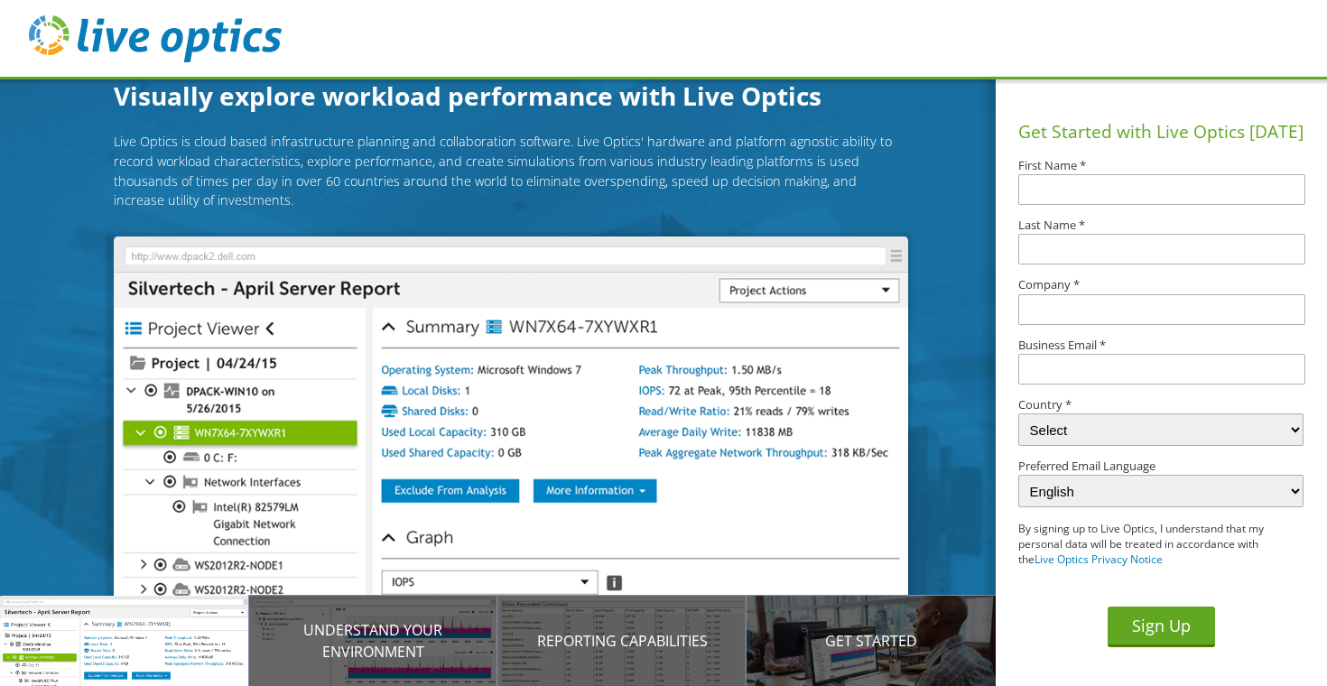
click at [218, 40] on img at bounding box center [155, 38] width 253 height 47
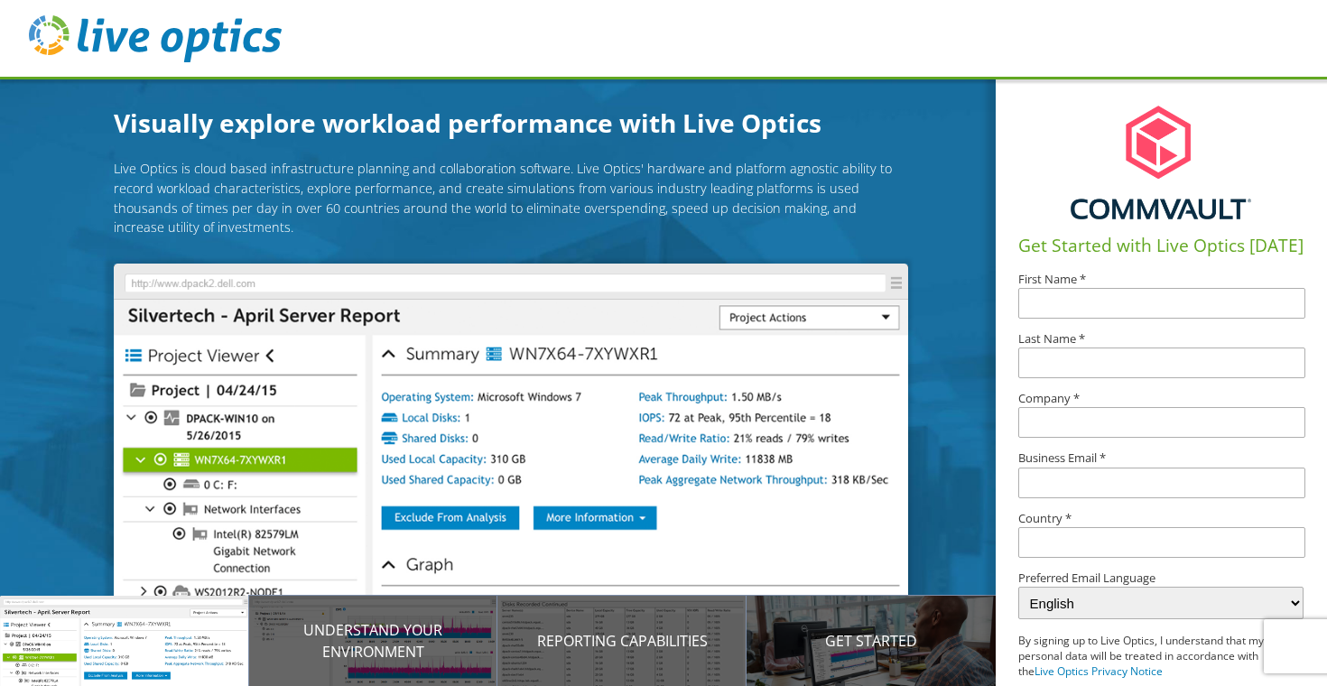
click at [112, 41] on img at bounding box center [155, 38] width 253 height 47
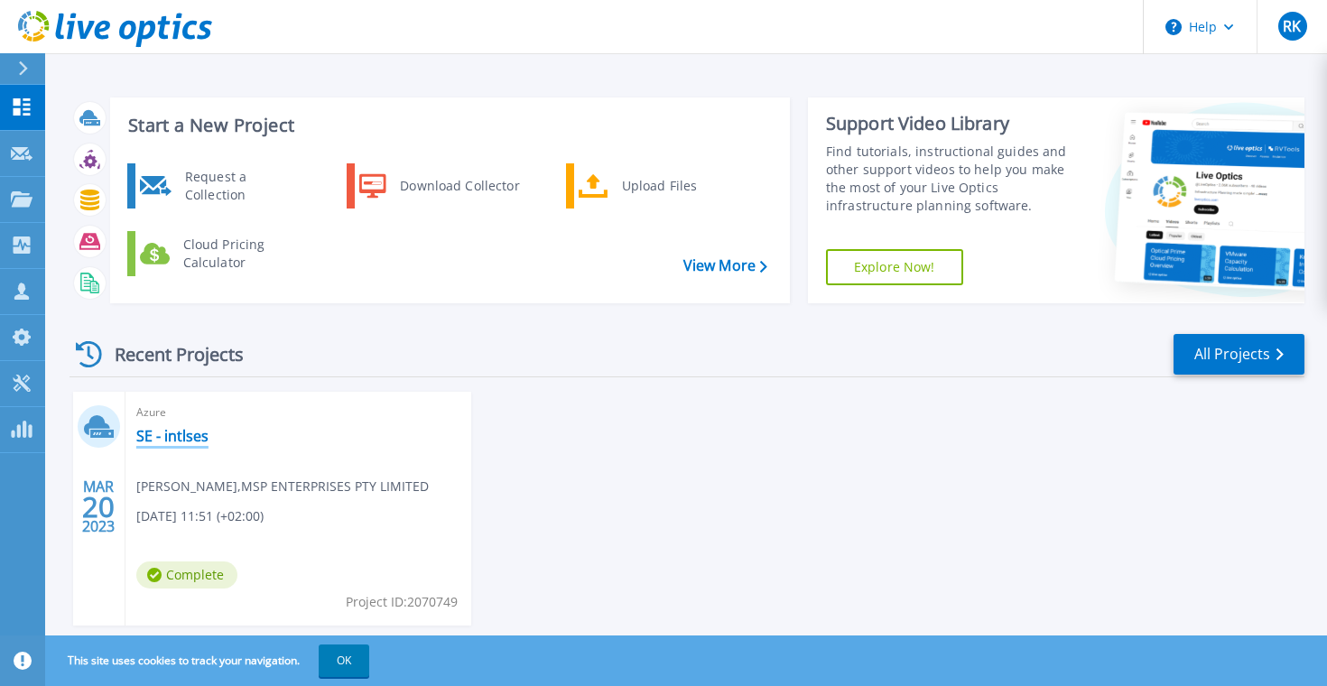
click at [162, 442] on link "SE - intlses" at bounding box center [172, 436] width 72 height 18
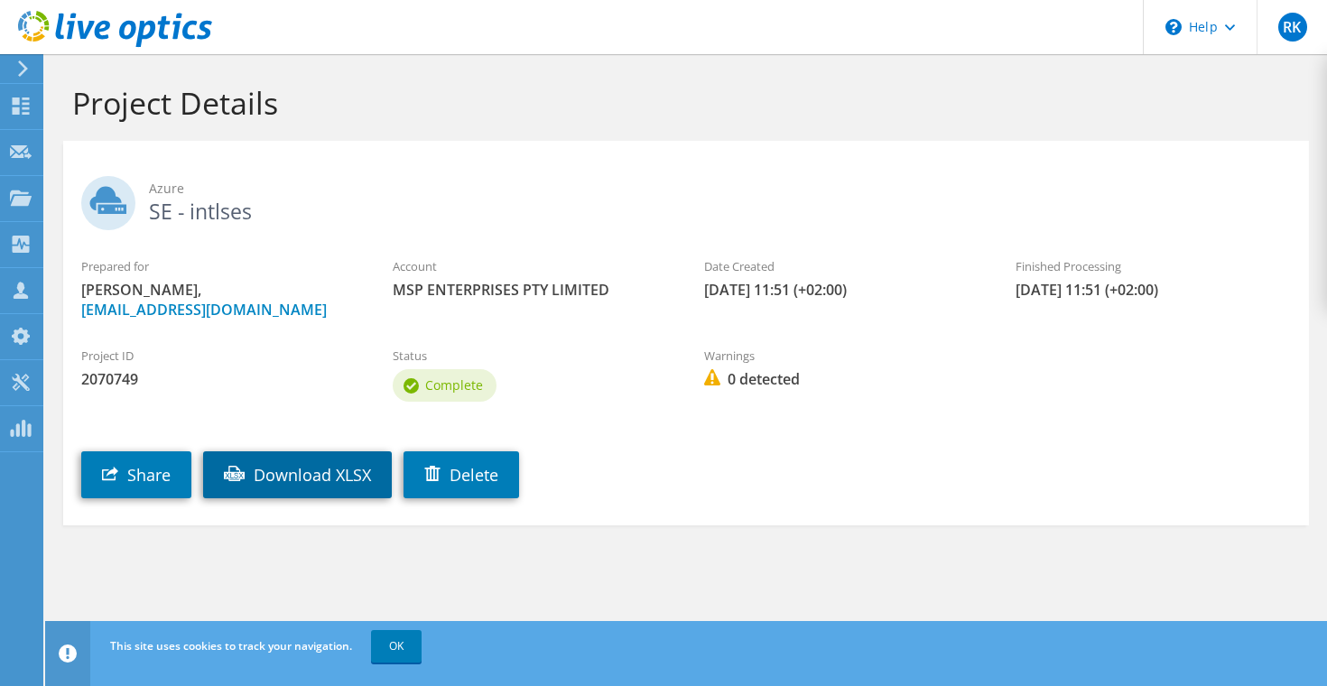
click at [308, 480] on link "Download XLSX" at bounding box center [297, 474] width 189 height 47
click at [1047, 33] on header "RK Channel Partner Ronnie Kaftal rkaftal@commvault.com MSP ENTERPRISES PTY LIMI…" at bounding box center [663, 27] width 1327 height 54
click at [480, 472] on link "Delete" at bounding box center [462, 474] width 116 height 47
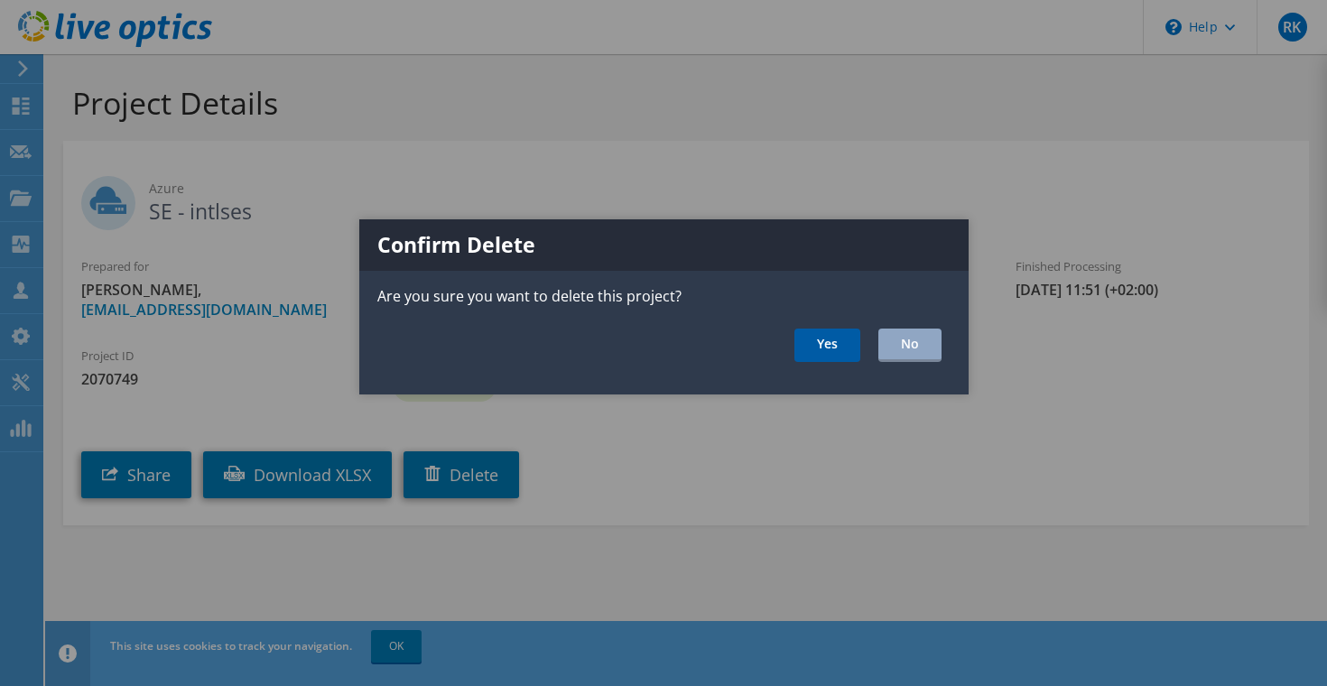
click at [828, 355] on link "Yes" at bounding box center [828, 345] width 66 height 33
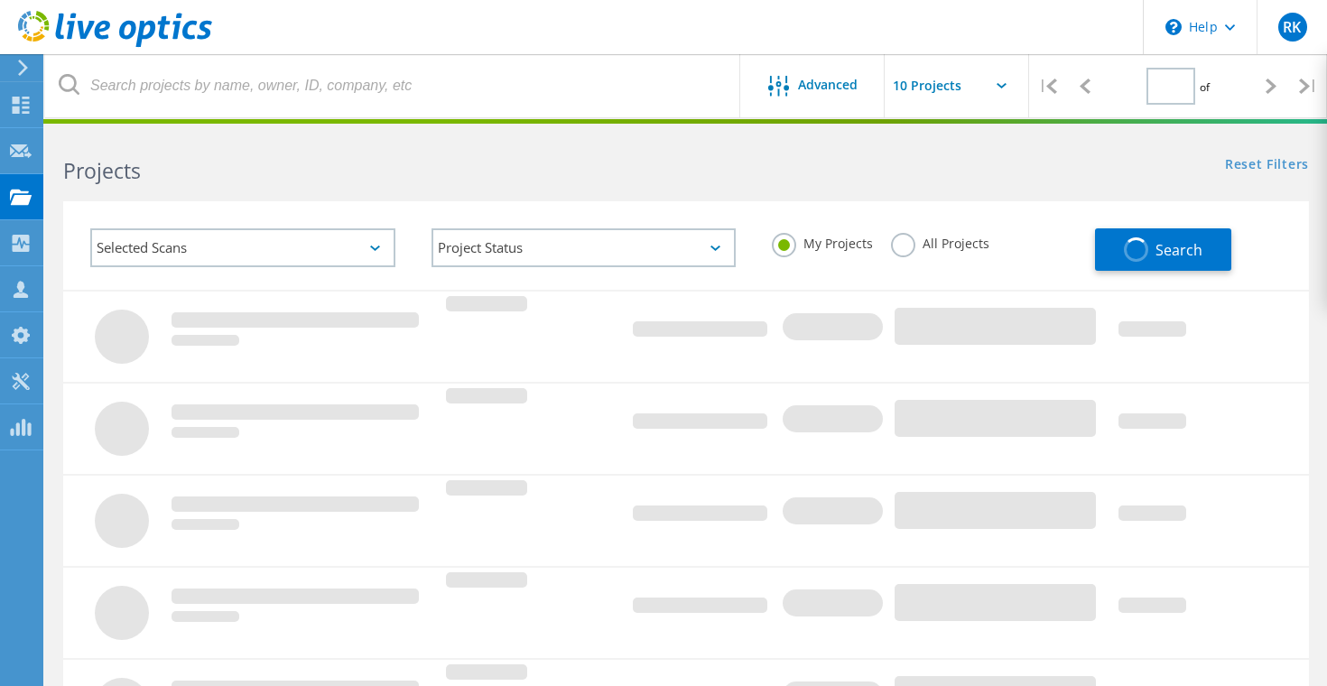
type input "1"
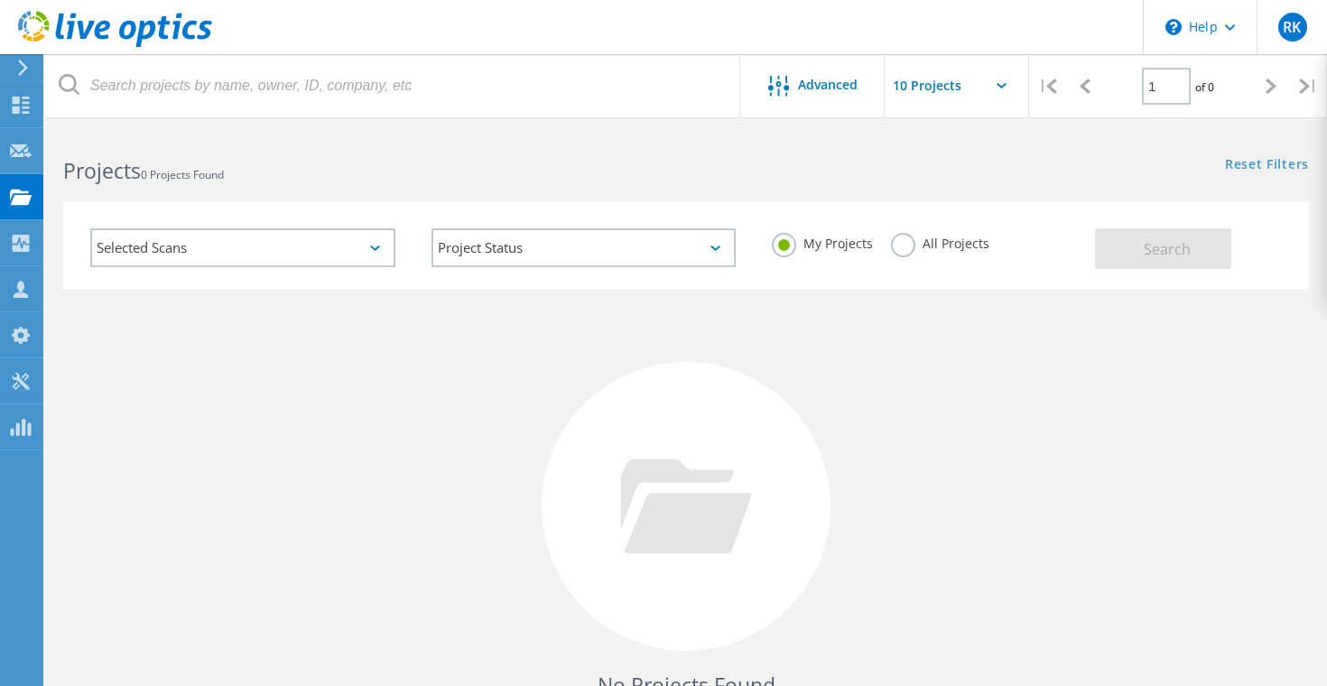
click at [251, 251] on div "Selected Scans" at bounding box center [242, 247] width 305 height 39
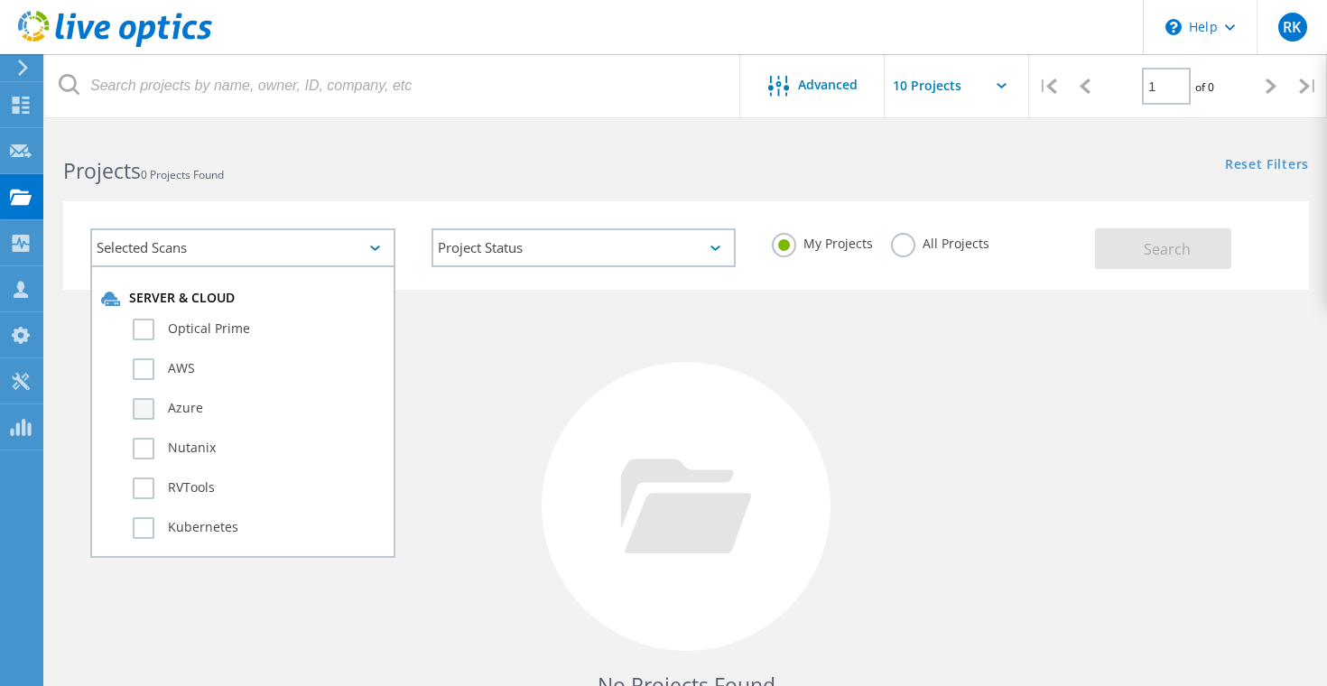
click at [140, 414] on label "Azure" at bounding box center [259, 409] width 252 height 22
click at [0, 0] on input "Azure" at bounding box center [0, 0] width 0 height 0
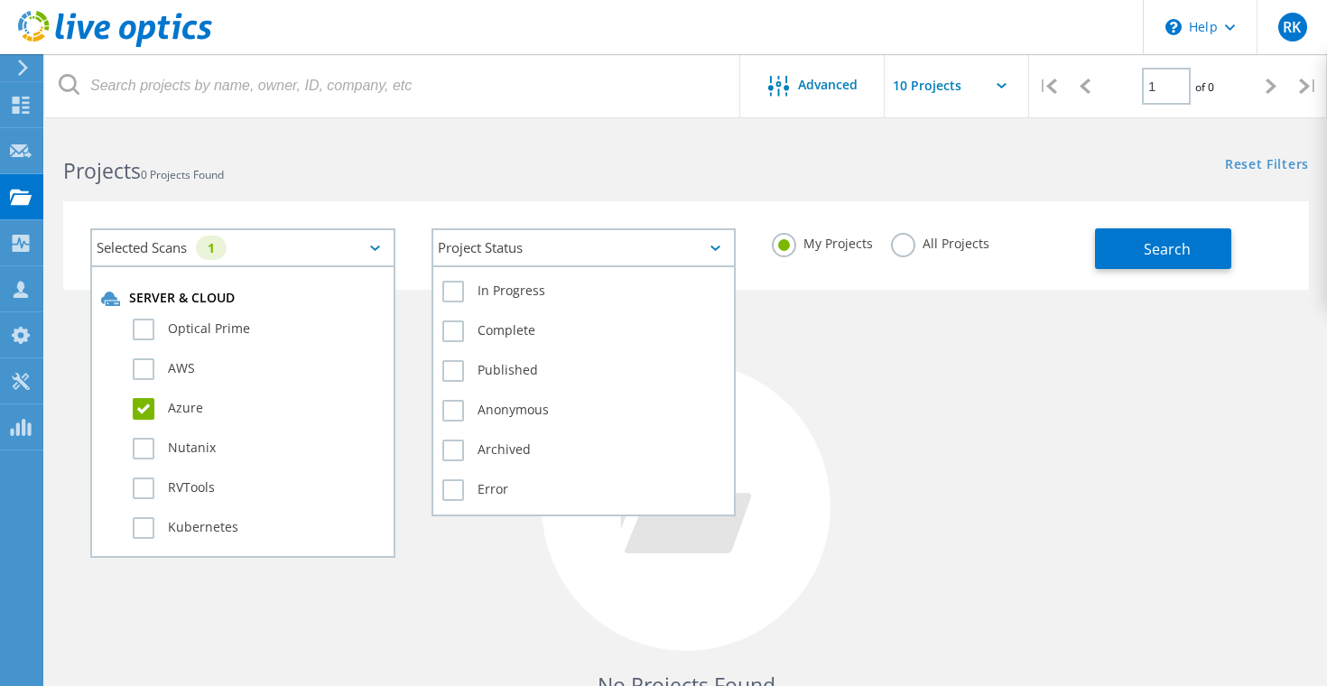
click at [646, 252] on div "Project Status" at bounding box center [584, 247] width 305 height 39
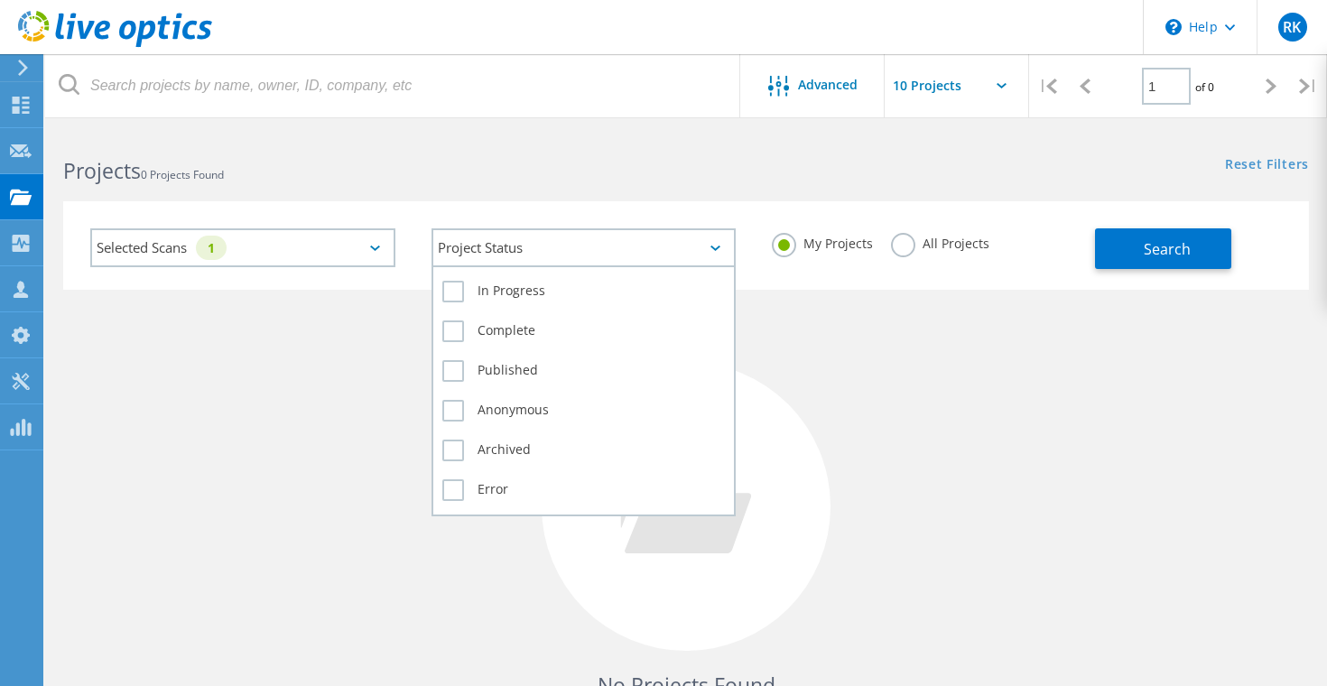
click at [647, 252] on div "Project Status" at bounding box center [584, 247] width 305 height 39
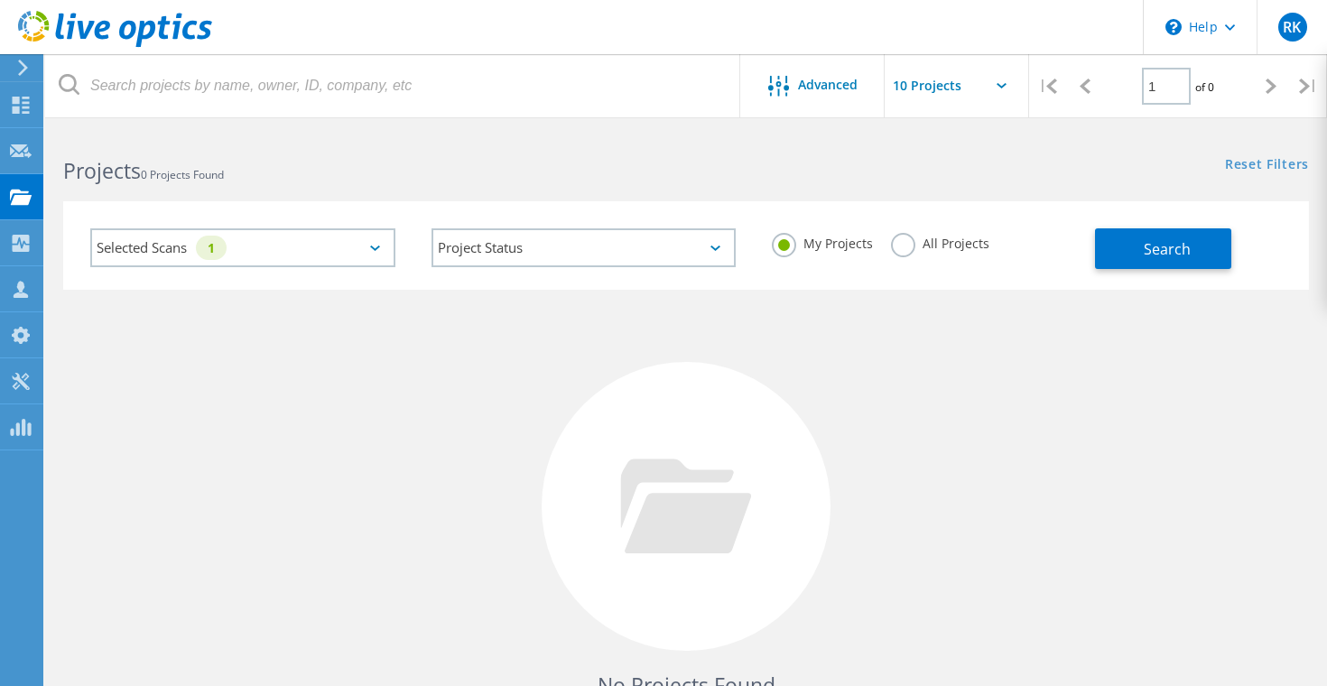
click at [22, 65] on icon at bounding box center [23, 68] width 14 height 16
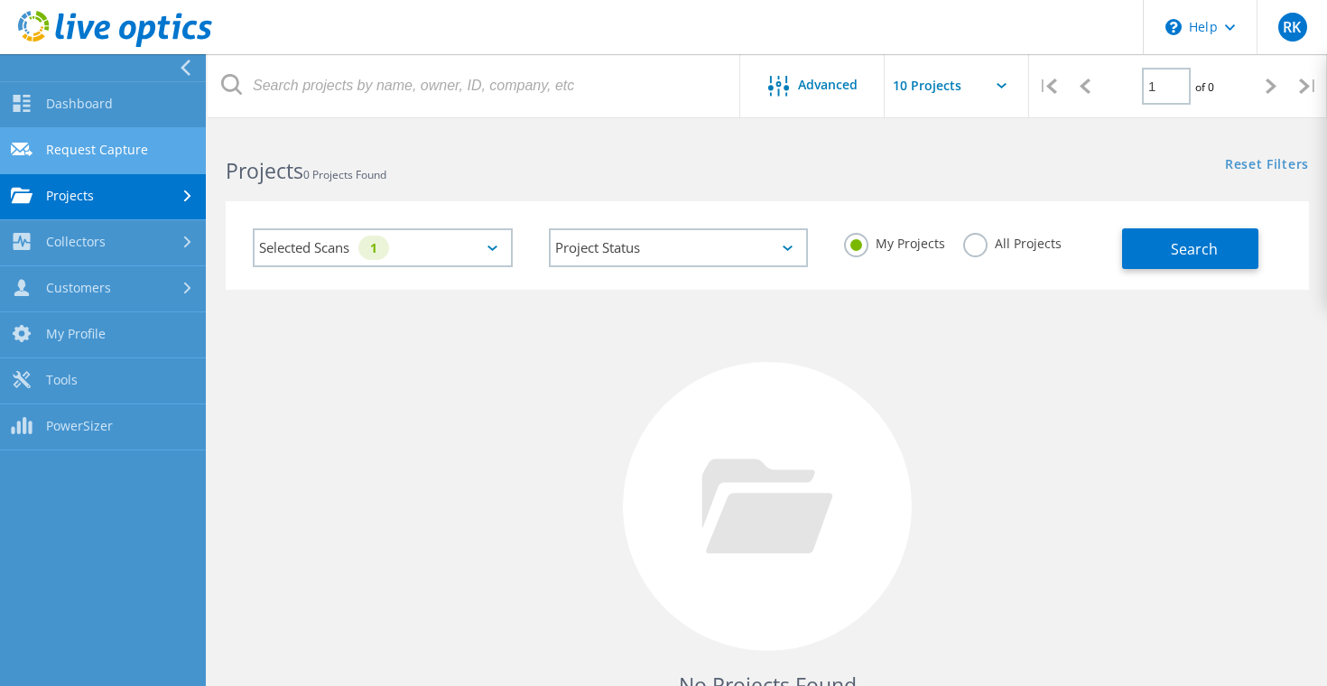
click at [115, 154] on link "Request Capture" at bounding box center [103, 151] width 206 height 46
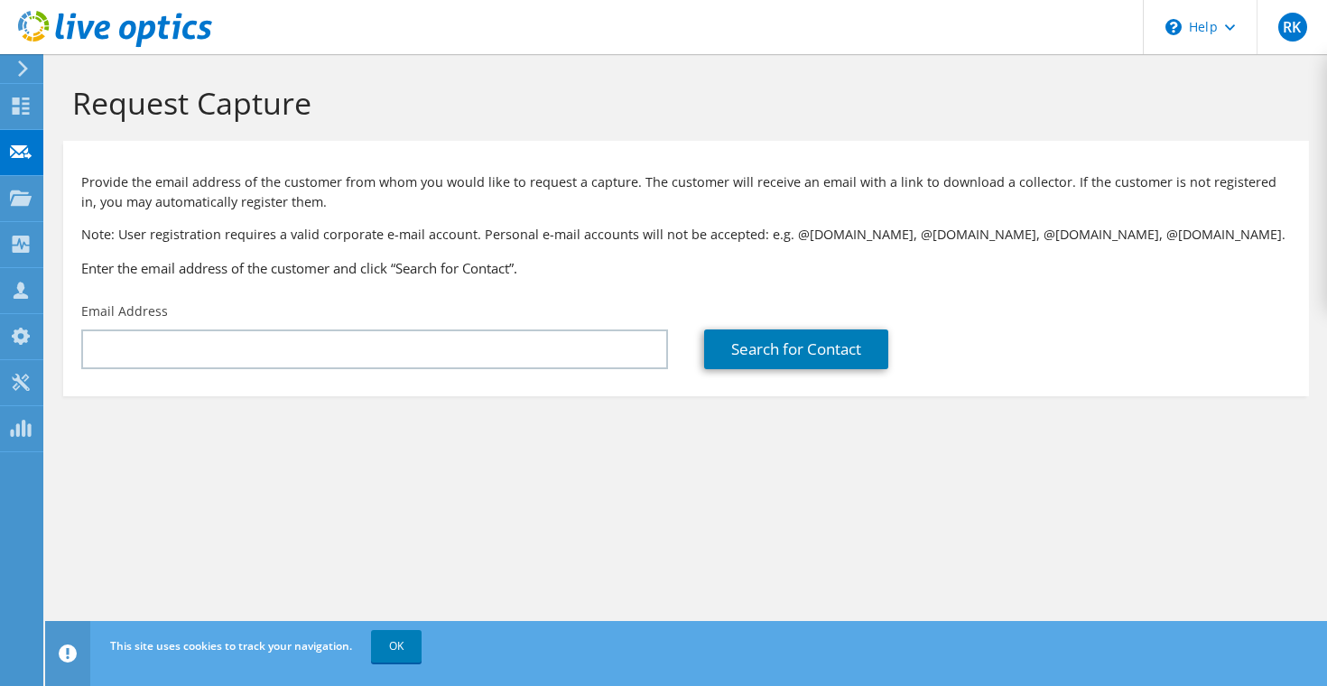
click at [18, 66] on icon at bounding box center [23, 68] width 14 height 16
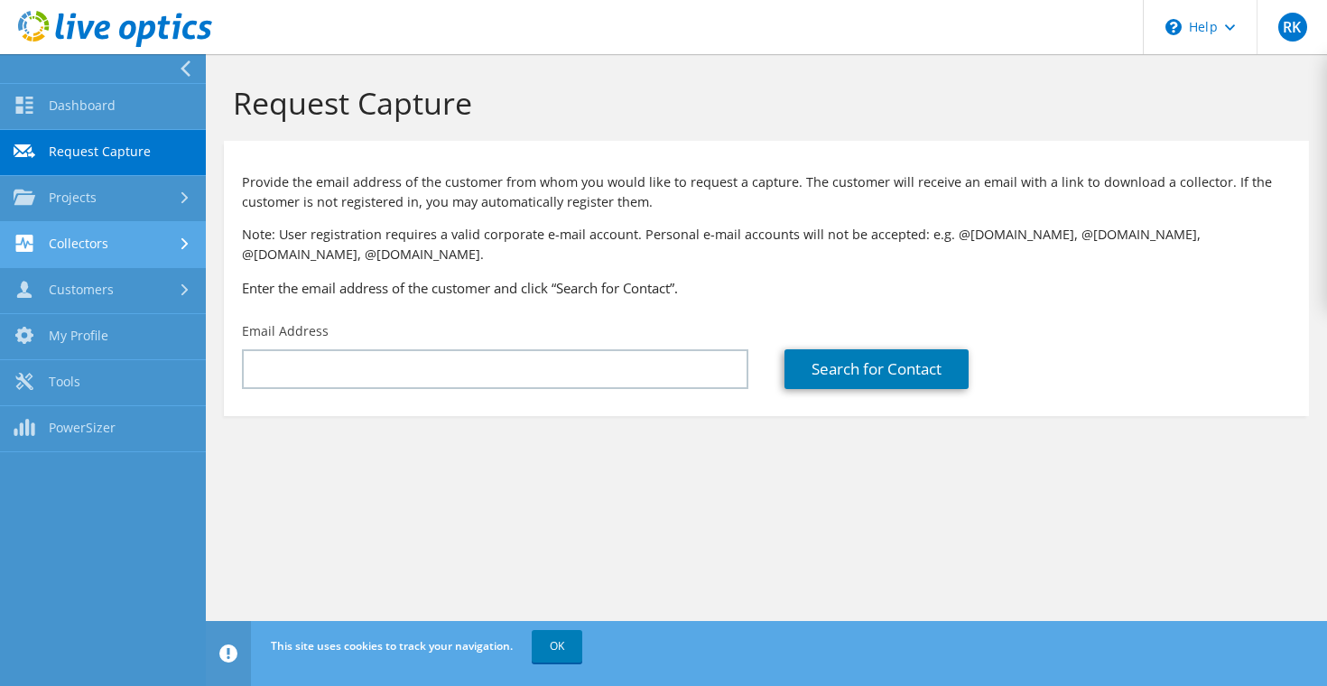
click at [123, 254] on link "Collectors" at bounding box center [103, 245] width 206 height 46
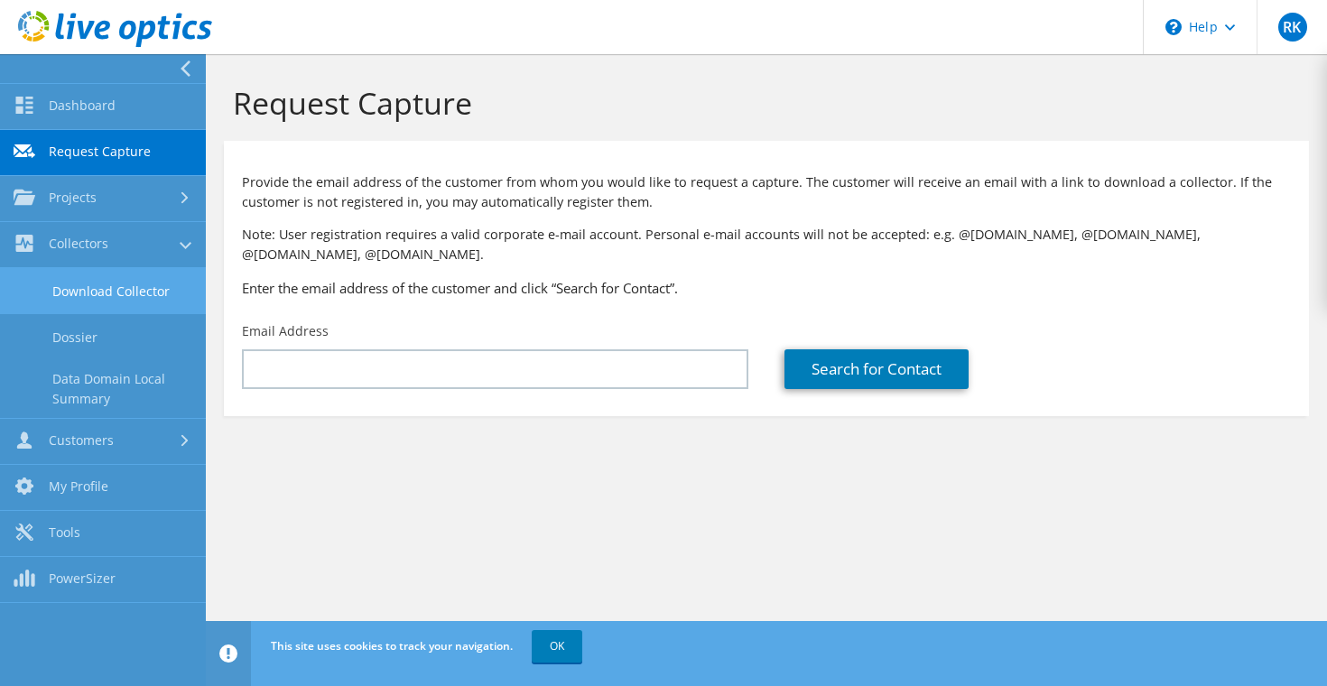
click at [121, 293] on link "Download Collector" at bounding box center [103, 291] width 206 height 46
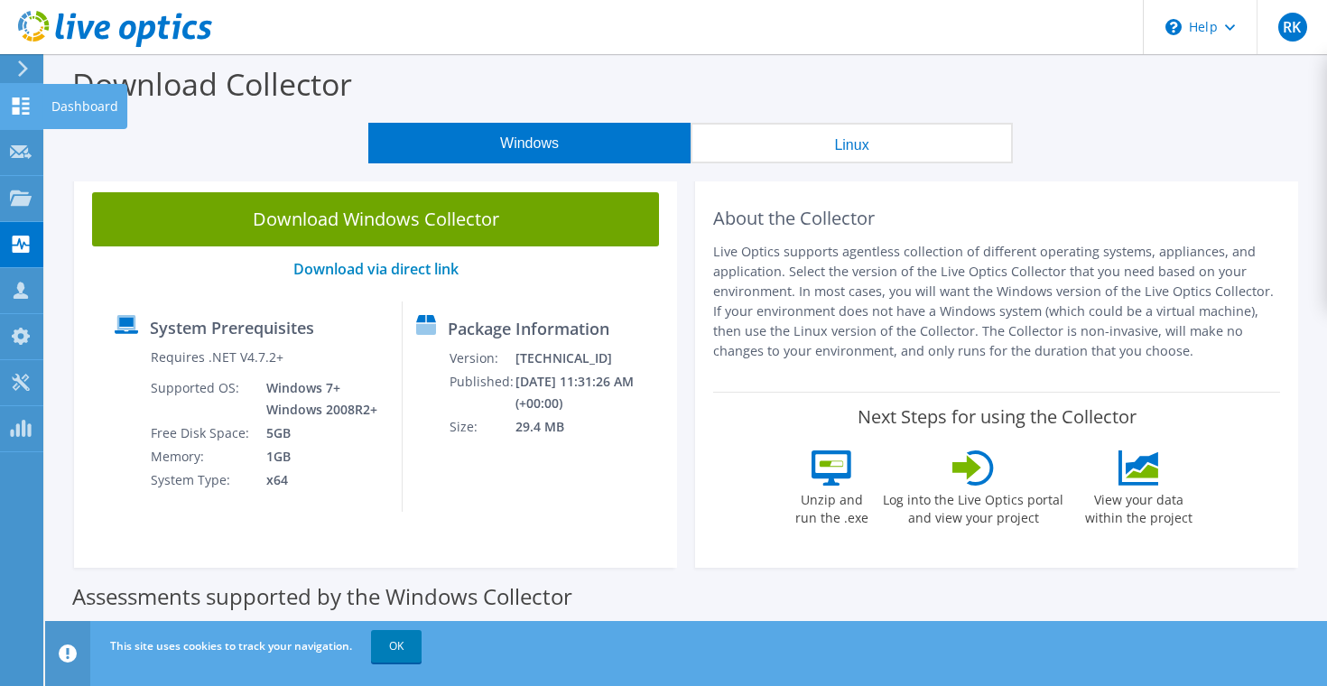
click at [28, 112] on use at bounding box center [21, 106] width 17 height 17
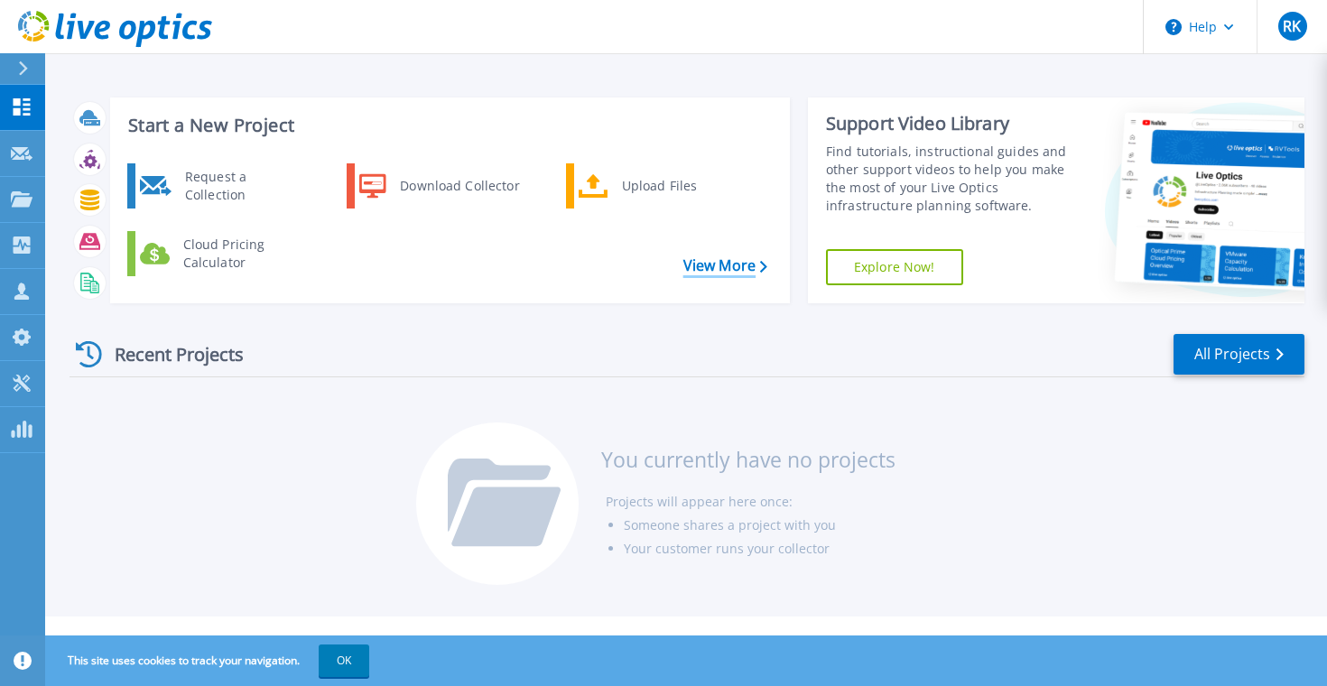
click at [714, 269] on link "View More" at bounding box center [725, 265] width 84 height 17
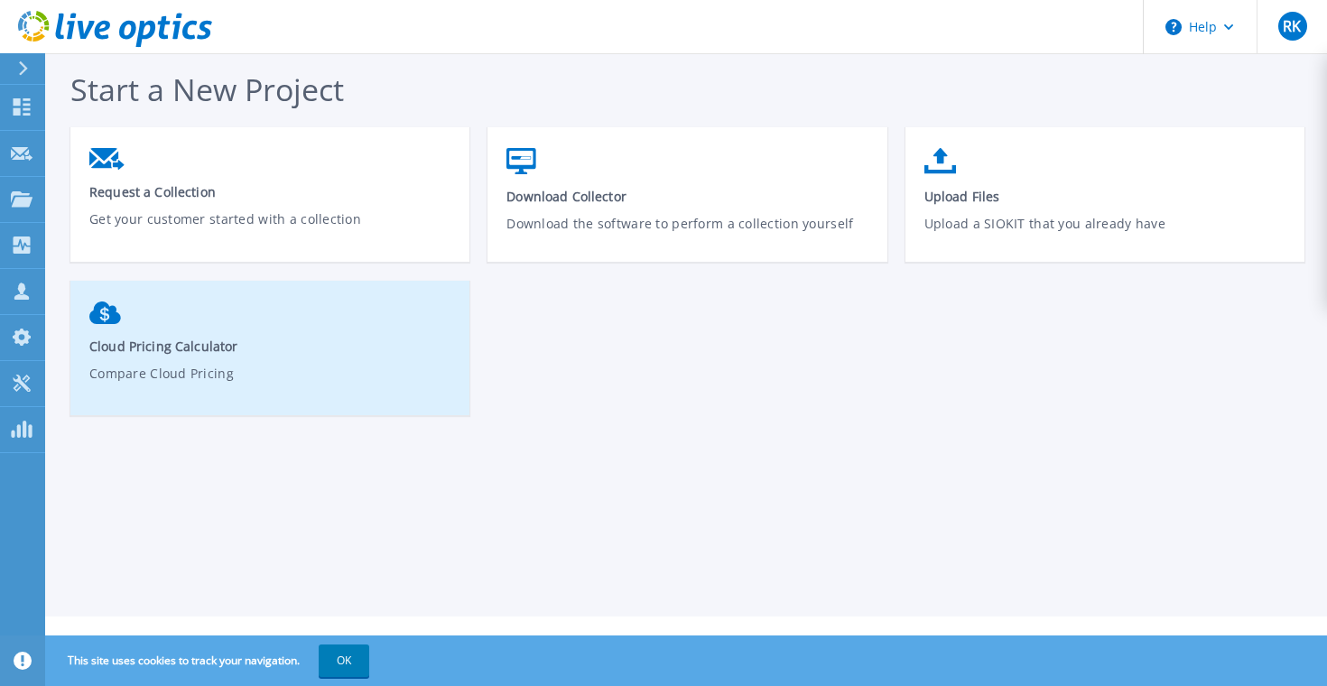
click at [217, 354] on span "Cloud Pricing Calculator" at bounding box center [270, 346] width 362 height 17
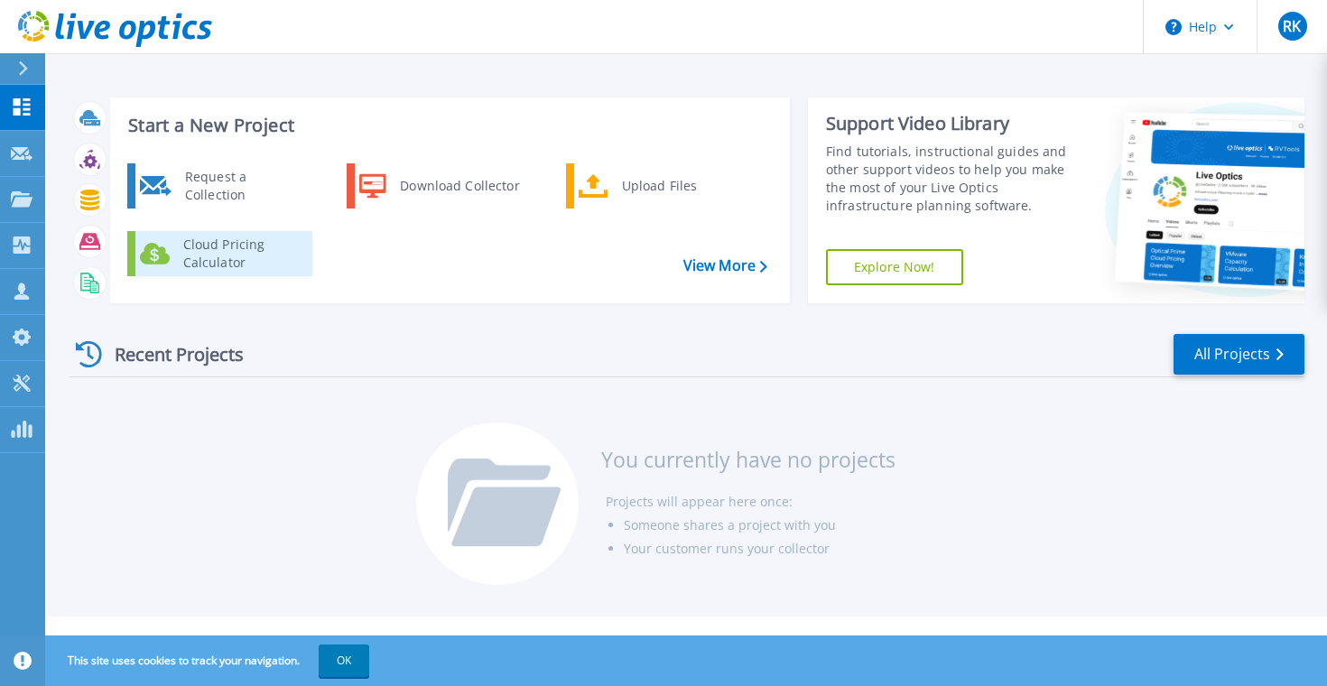
click at [214, 260] on div "Cloud Pricing Calculator" at bounding box center [241, 254] width 134 height 36
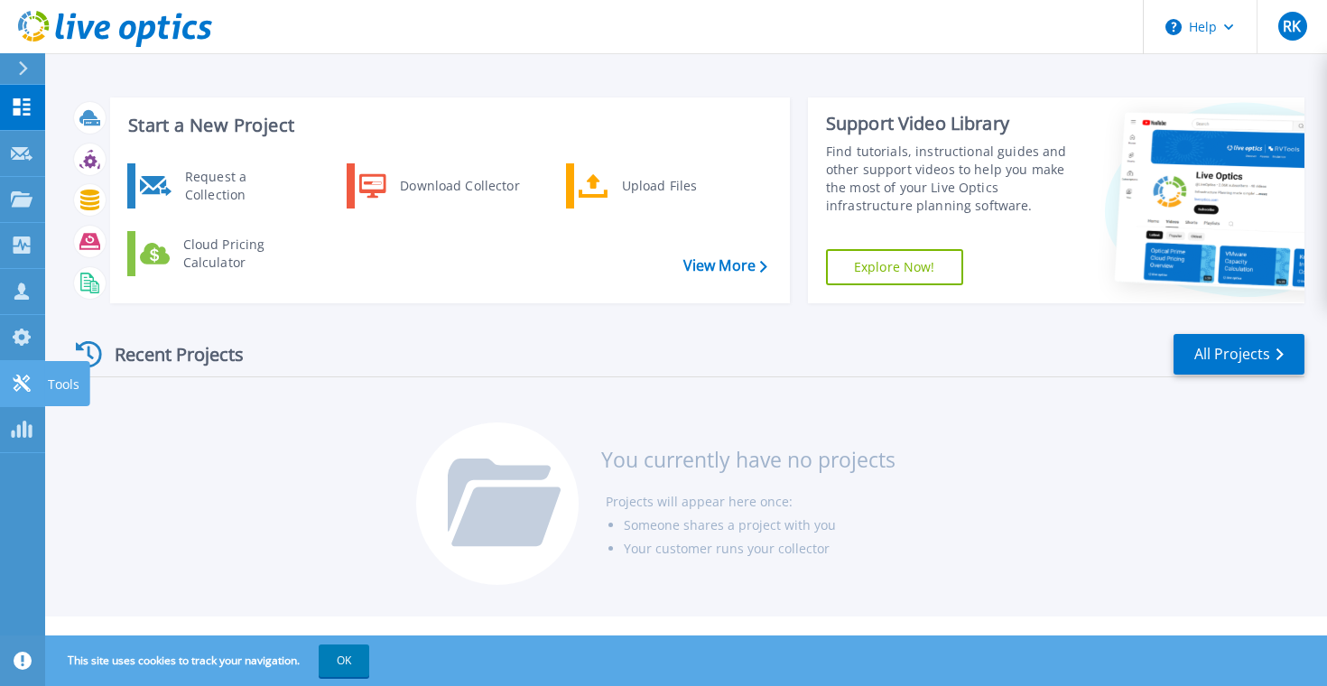
click at [14, 386] on icon at bounding box center [22, 383] width 22 height 17
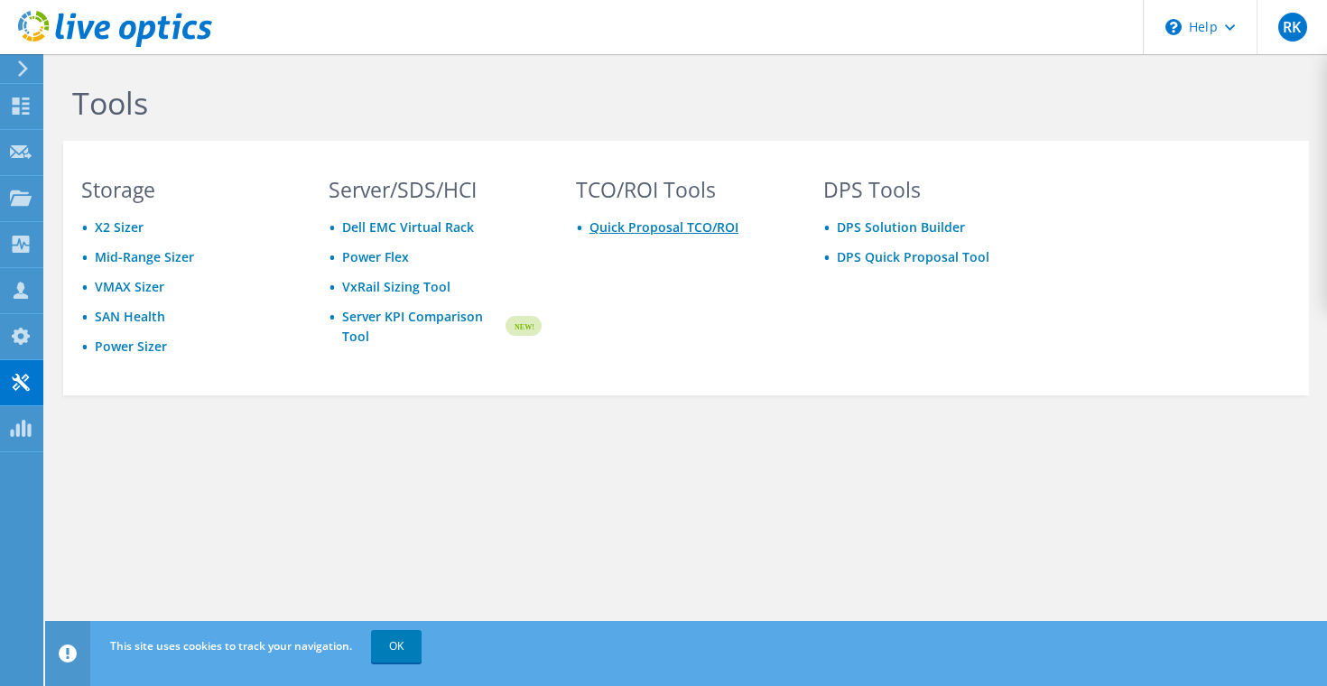
click at [646, 229] on link "Quick Proposal TCO/ROI" at bounding box center [664, 226] width 149 height 17
click at [23, 153] on icon at bounding box center [21, 152] width 22 height 17
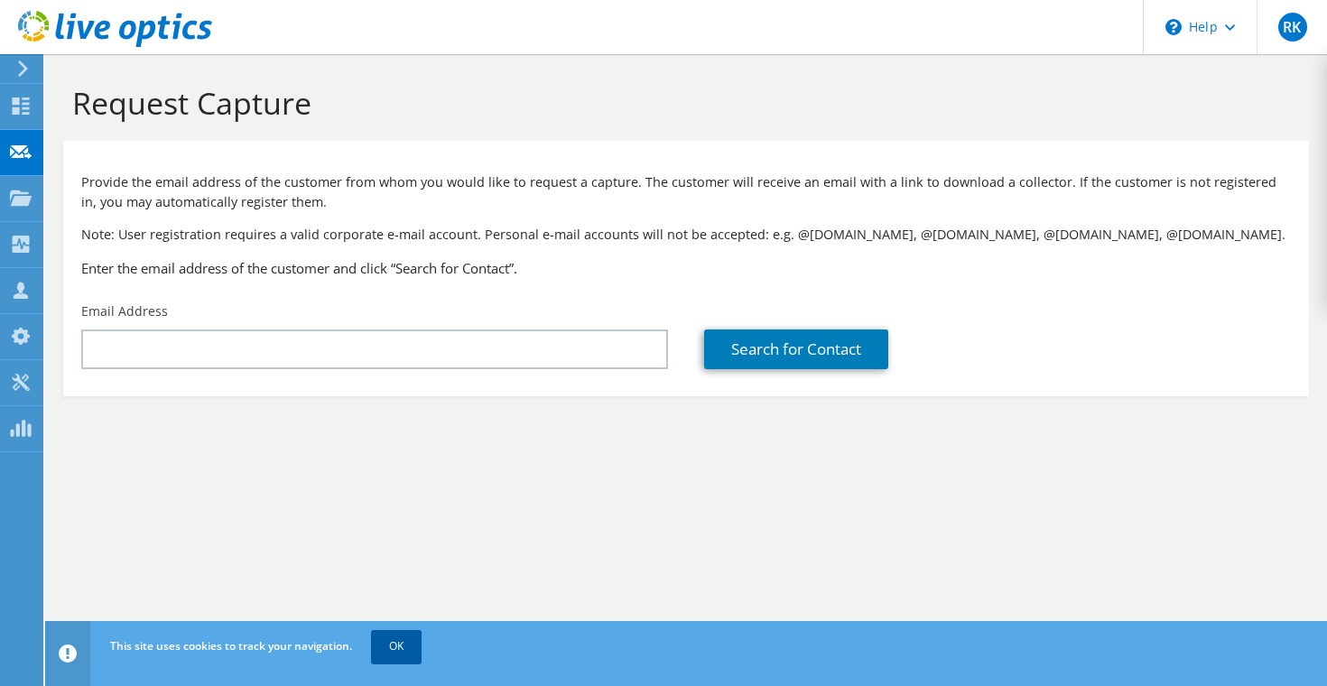
click at [401, 654] on link "OK" at bounding box center [396, 646] width 51 height 33
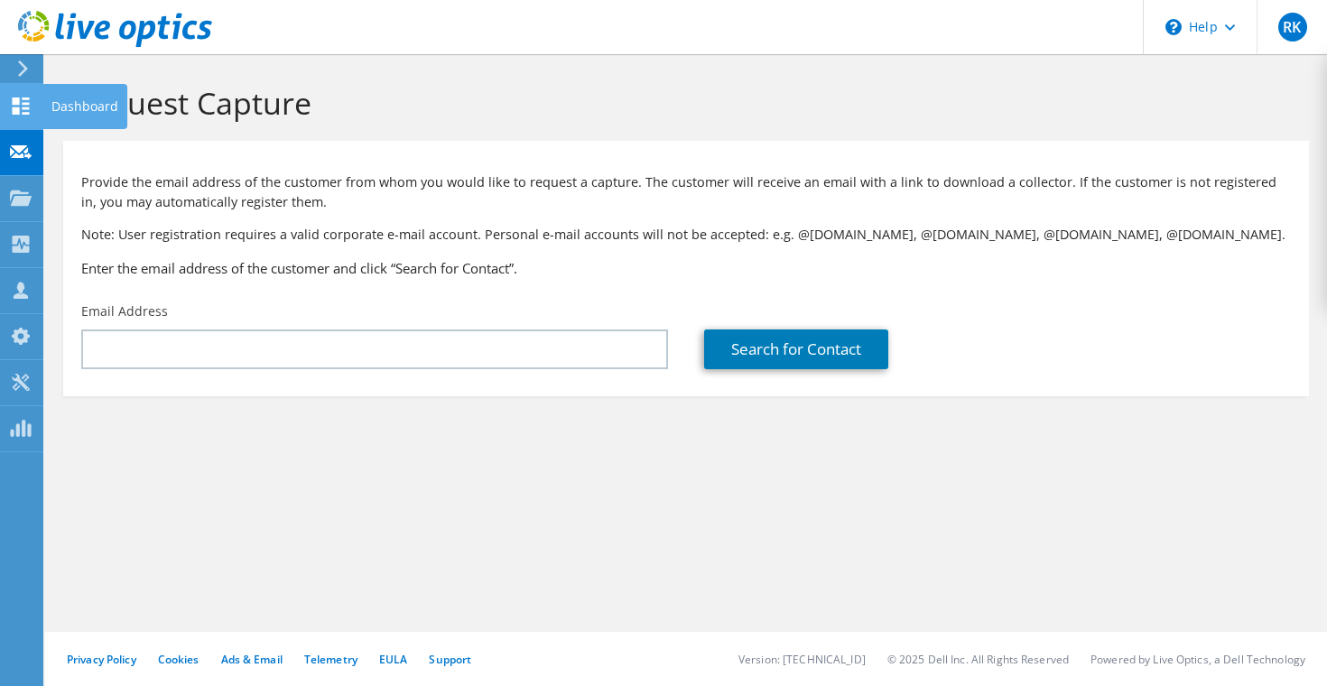
click at [18, 98] on use at bounding box center [21, 106] width 17 height 17
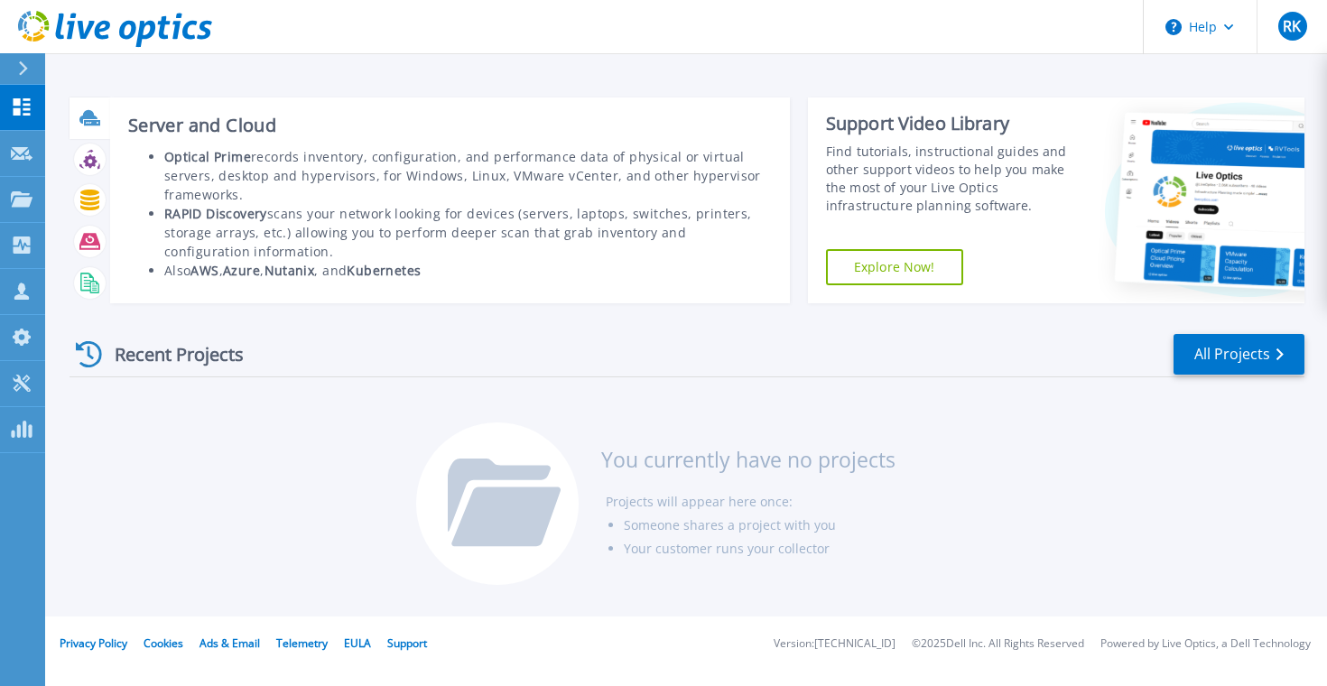
click at [90, 115] on icon at bounding box center [88, 117] width 18 height 14
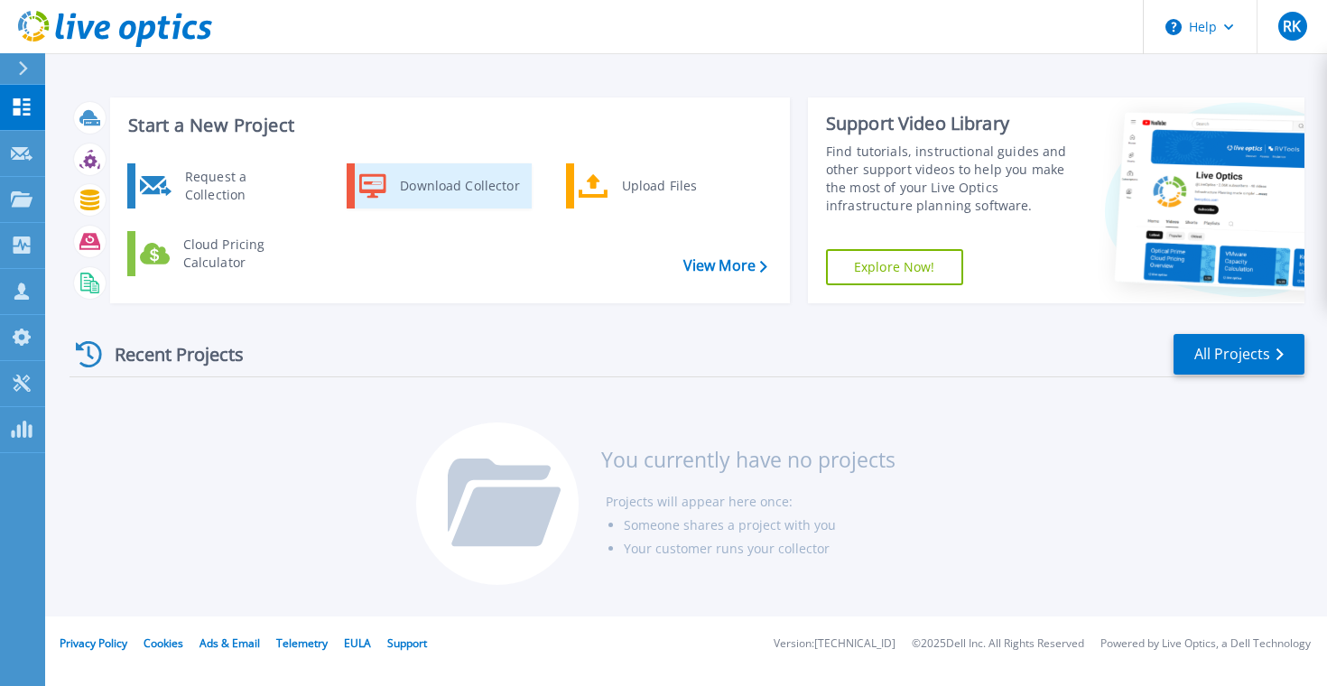
click at [413, 186] on div "Download Collector" at bounding box center [459, 186] width 136 height 36
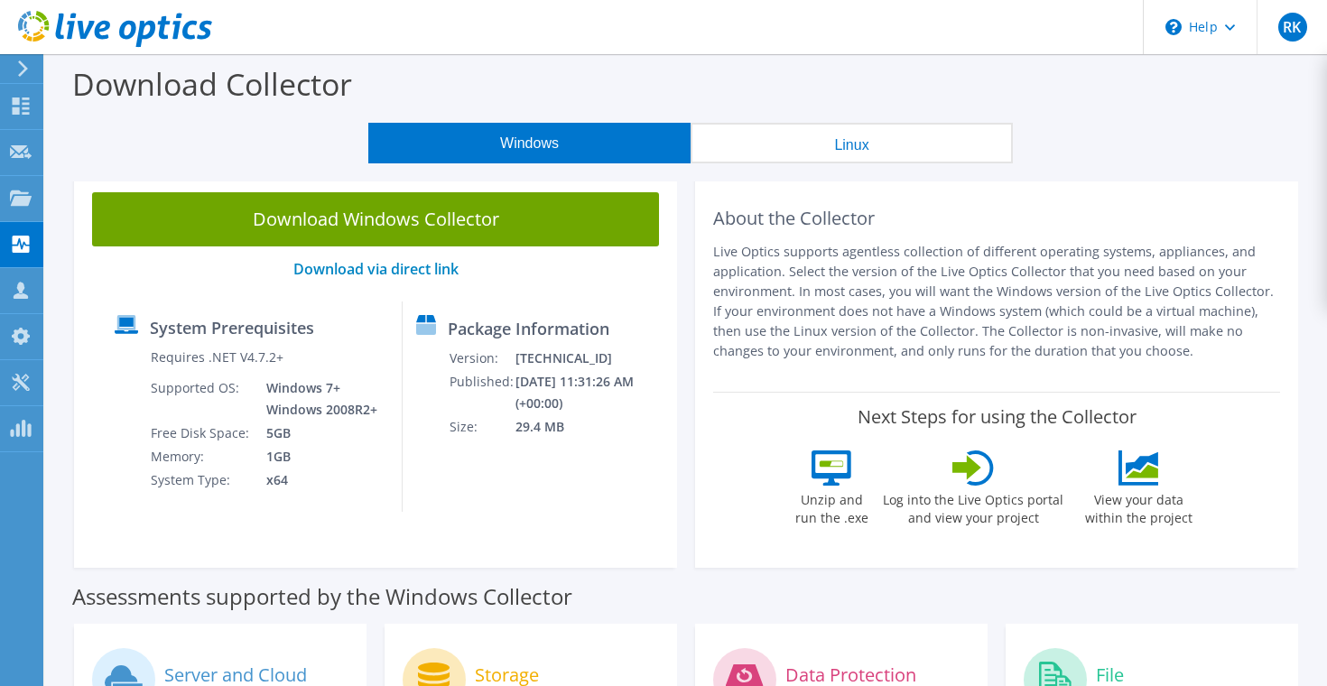
click at [804, 149] on button "Linux" at bounding box center [852, 143] width 322 height 41
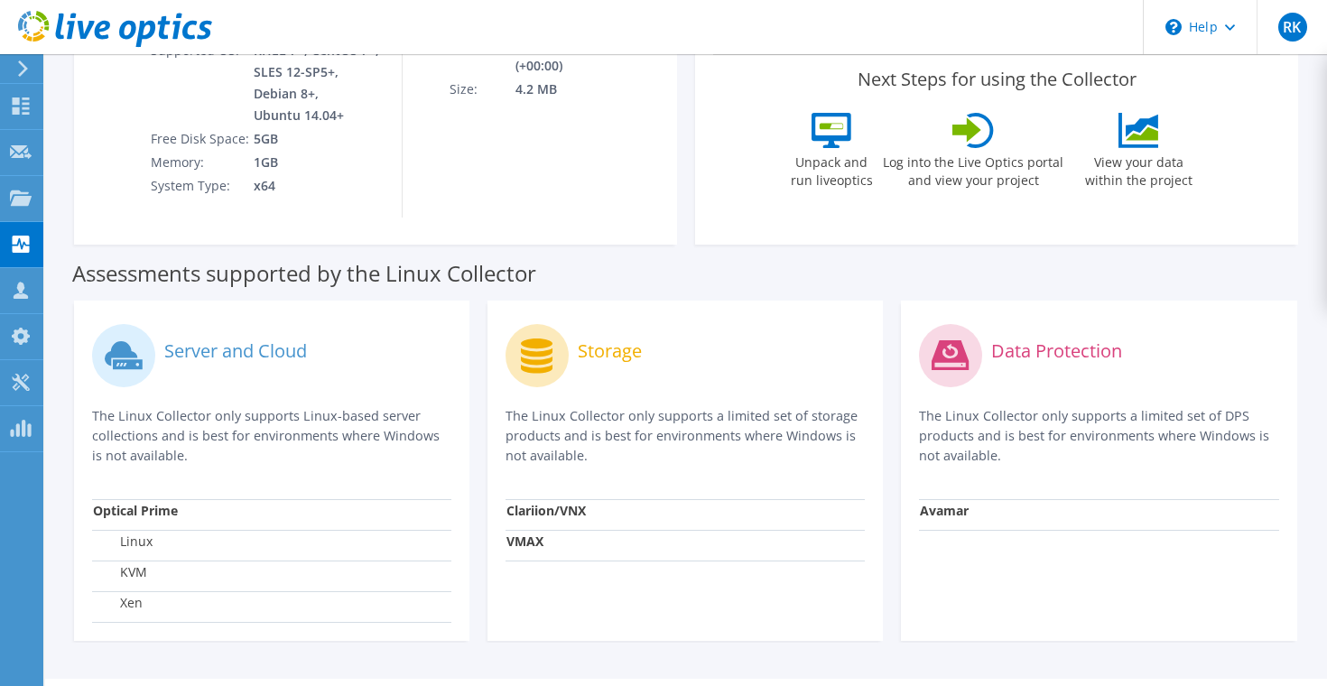
scroll to position [384, 0]
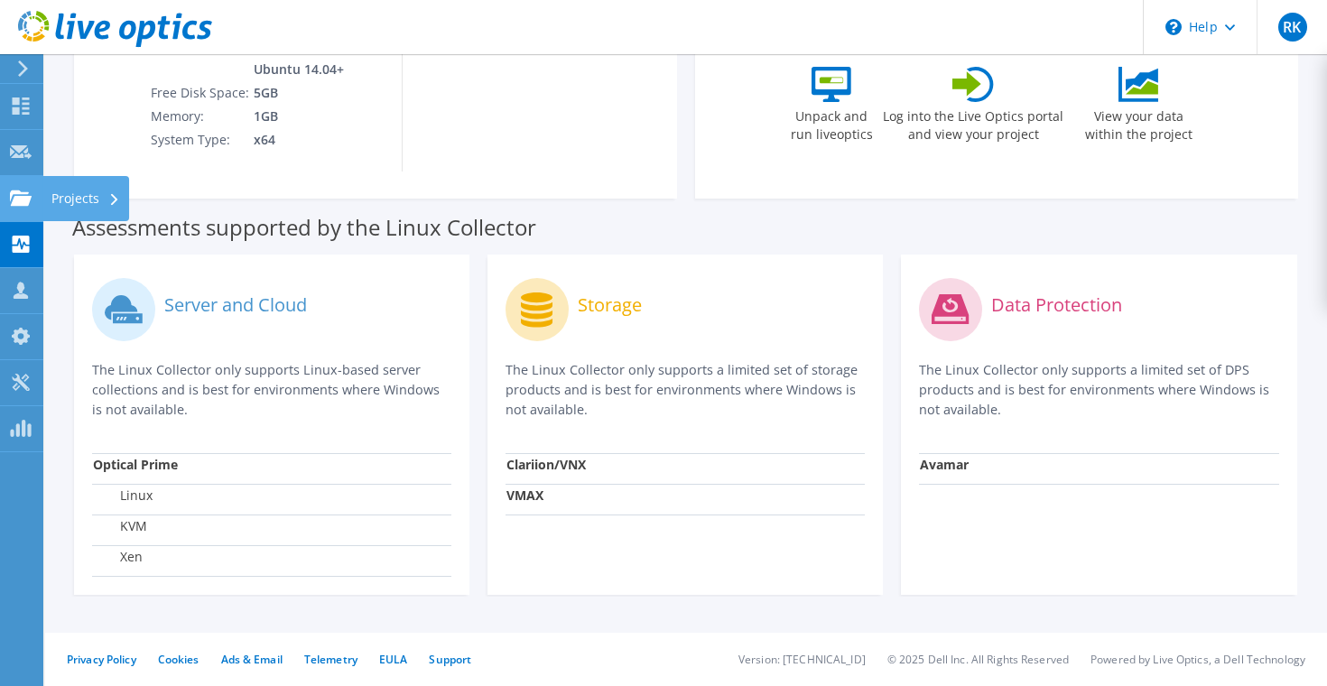
click at [14, 201] on use at bounding box center [21, 197] width 22 height 15
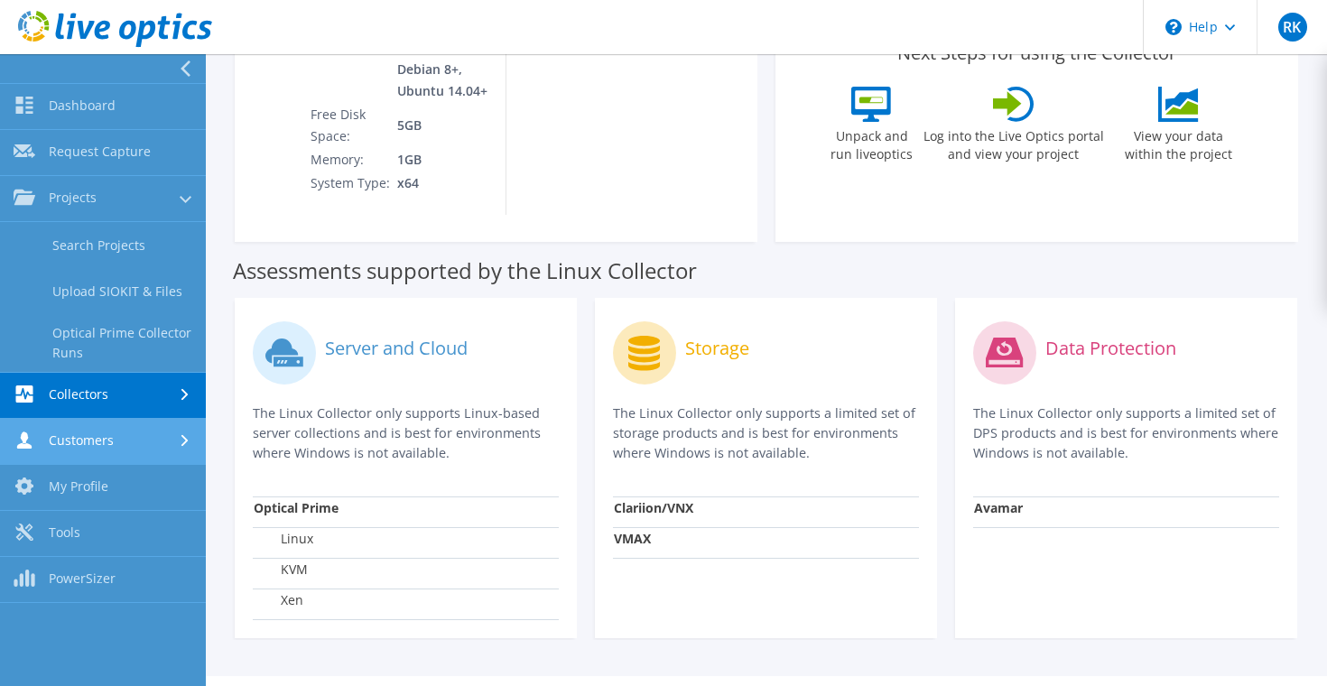
click at [107, 437] on link "Customers" at bounding box center [103, 442] width 206 height 46
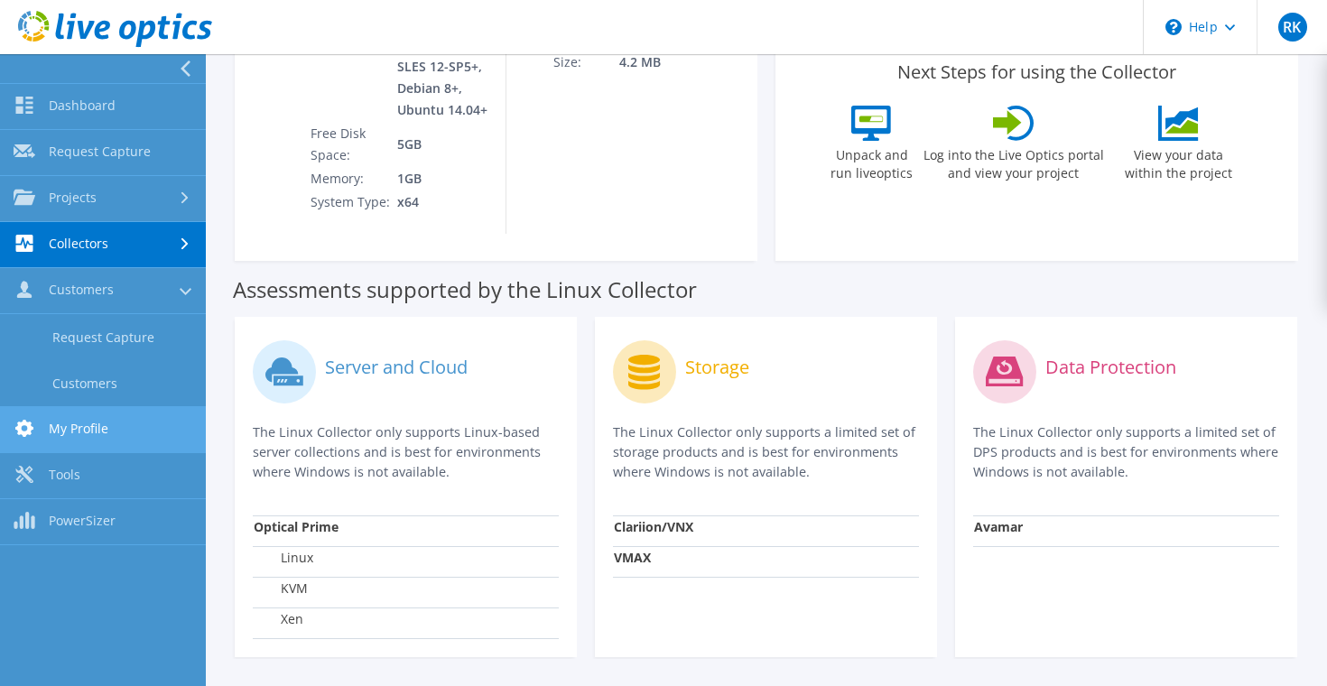
scroll to position [363, 0]
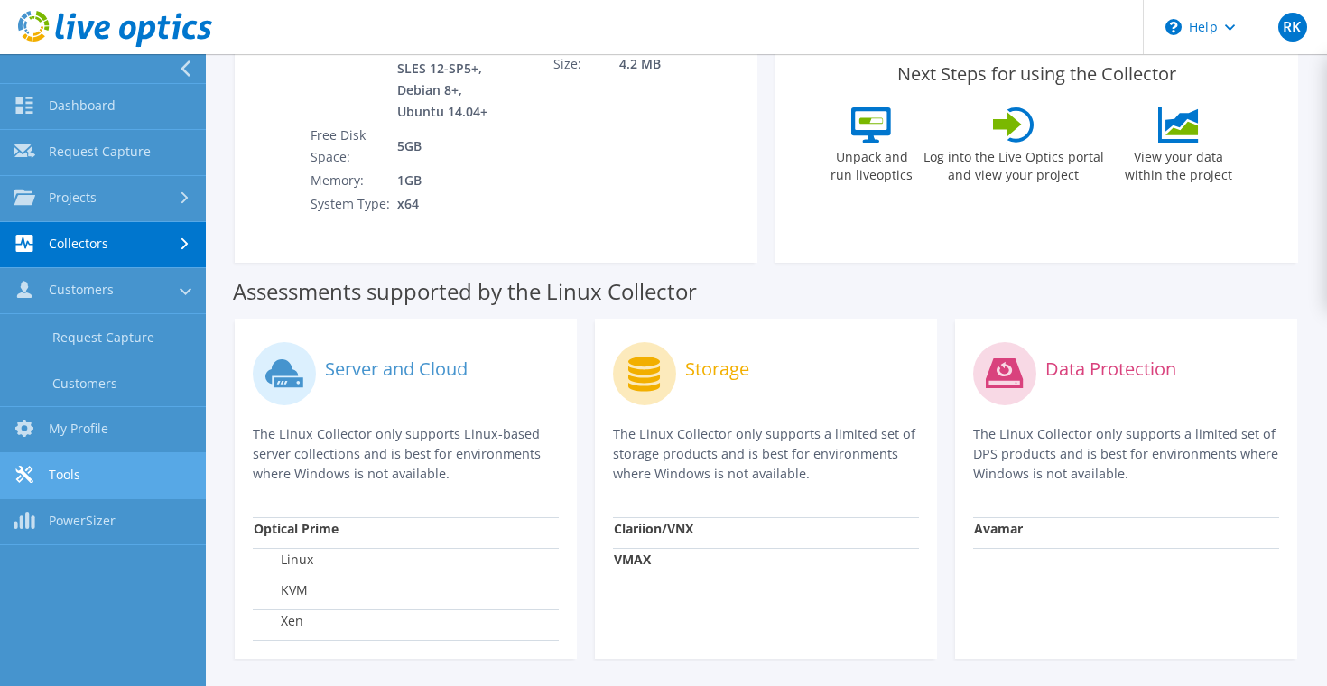
click at [69, 485] on link "Tools" at bounding box center [103, 476] width 206 height 46
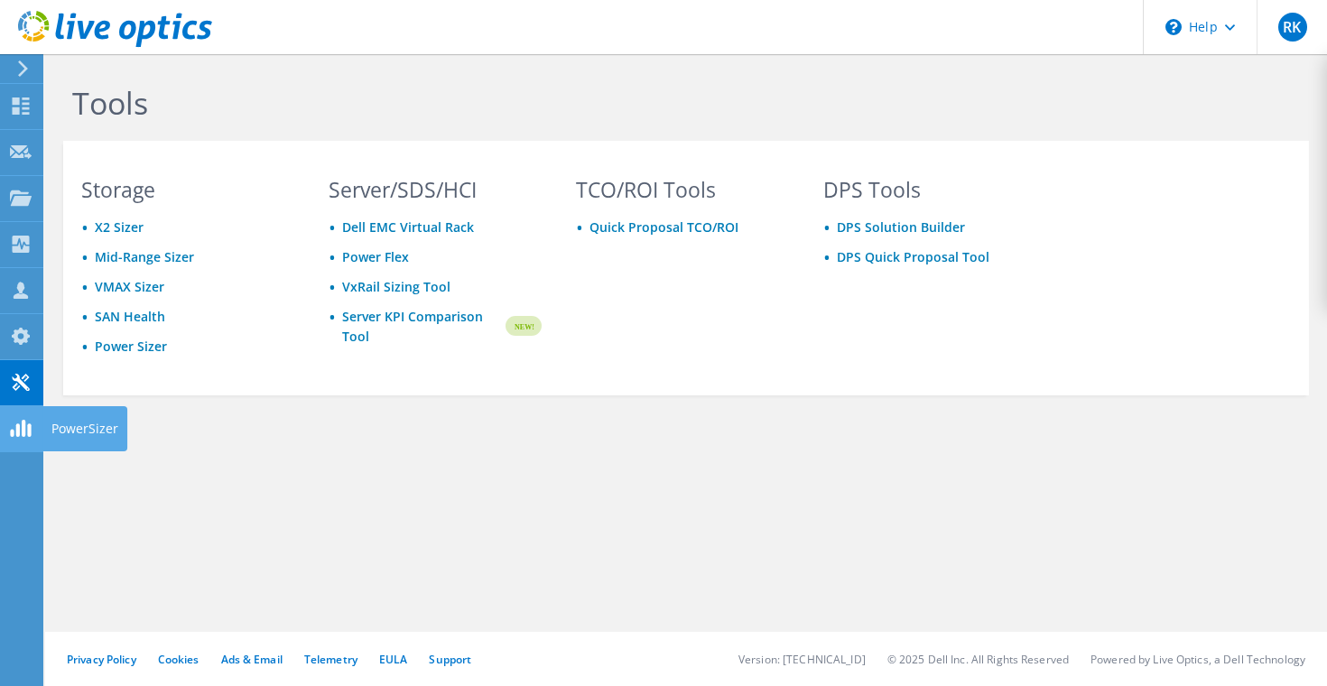
click at [11, 433] on use at bounding box center [20, 428] width 21 height 17
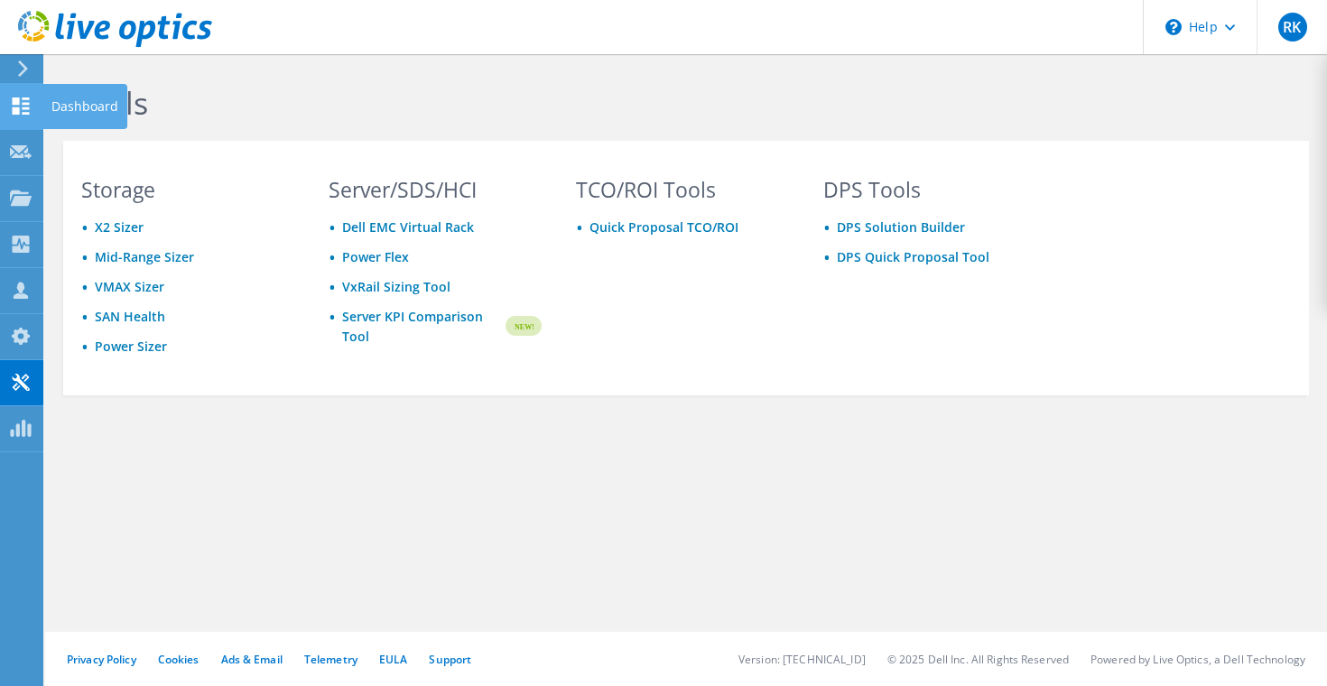
click at [23, 113] on use at bounding box center [21, 106] width 17 height 17
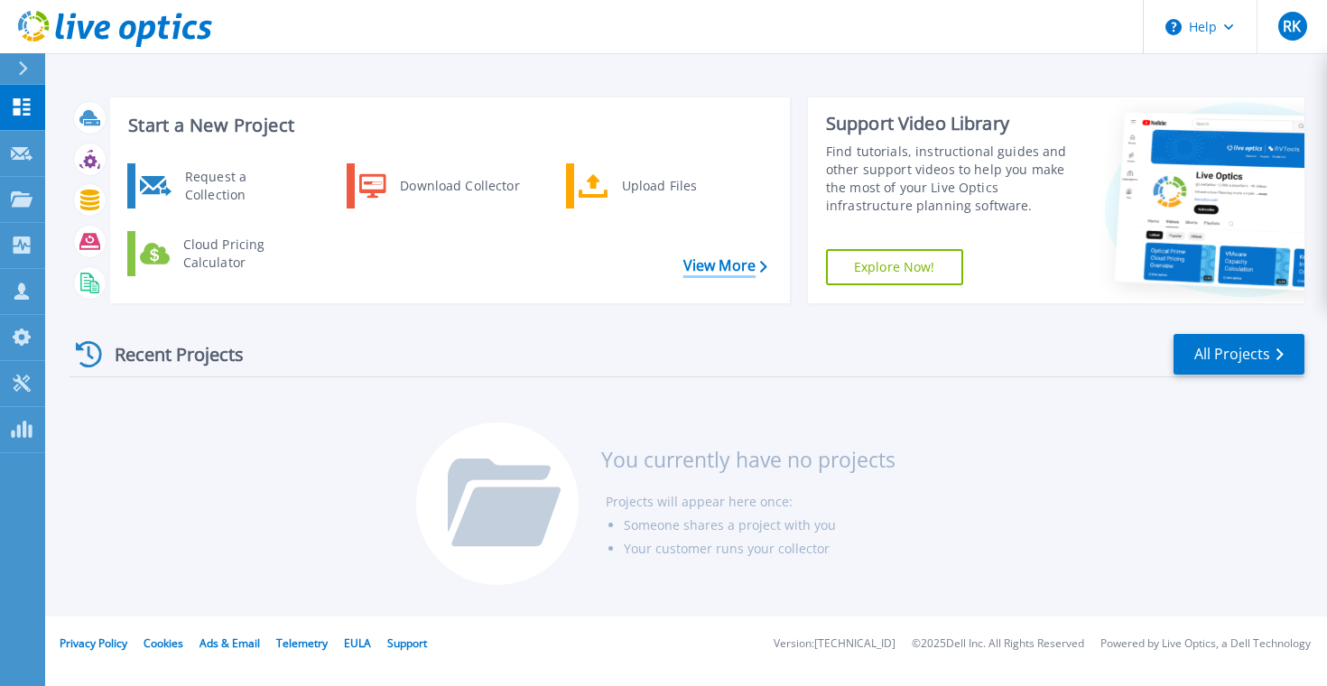
click at [730, 265] on link "View More" at bounding box center [725, 265] width 84 height 17
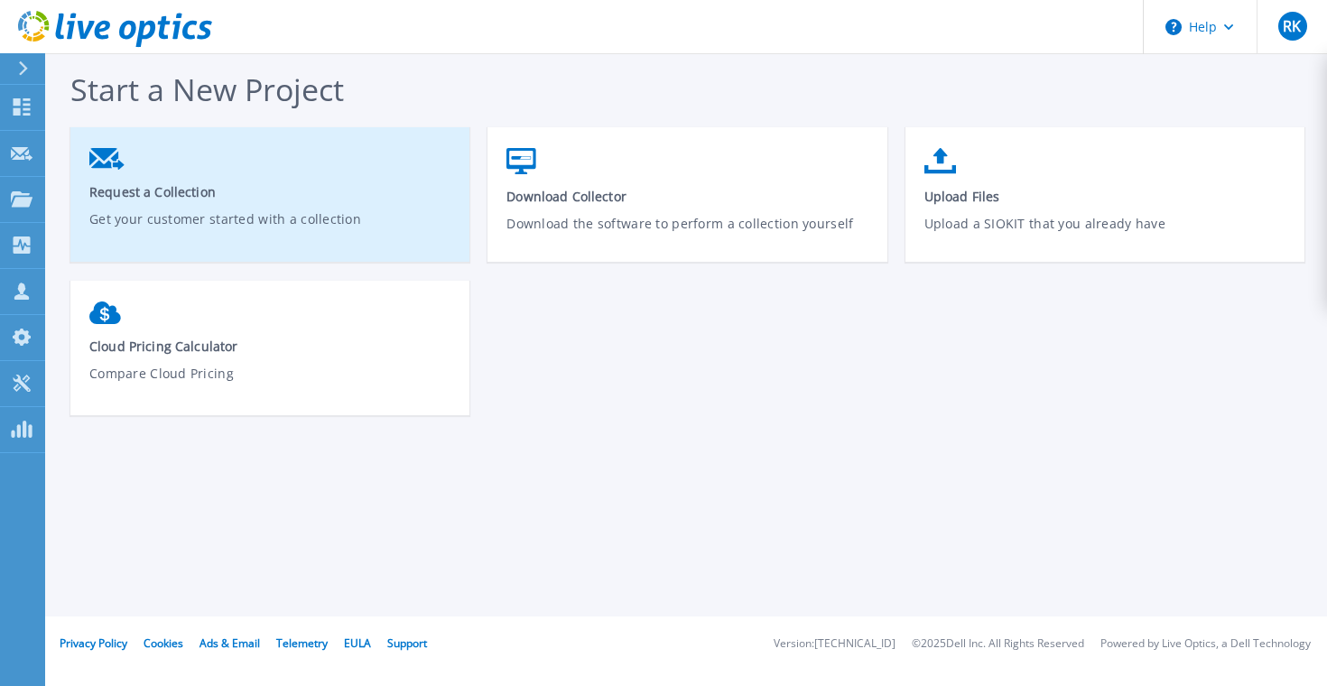
click at [206, 203] on link "Request a Collection Get your customer started with a collection" at bounding box center [269, 201] width 399 height 125
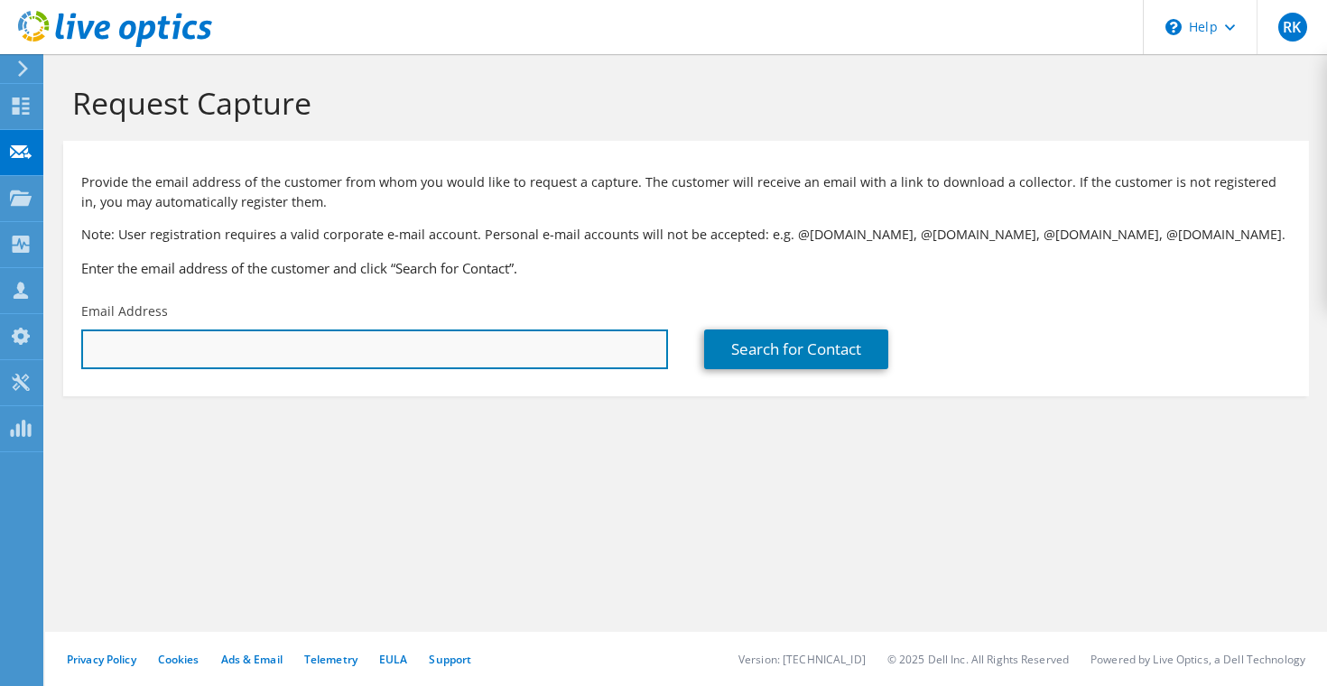
click at [173, 349] on input "text" at bounding box center [374, 350] width 587 height 40
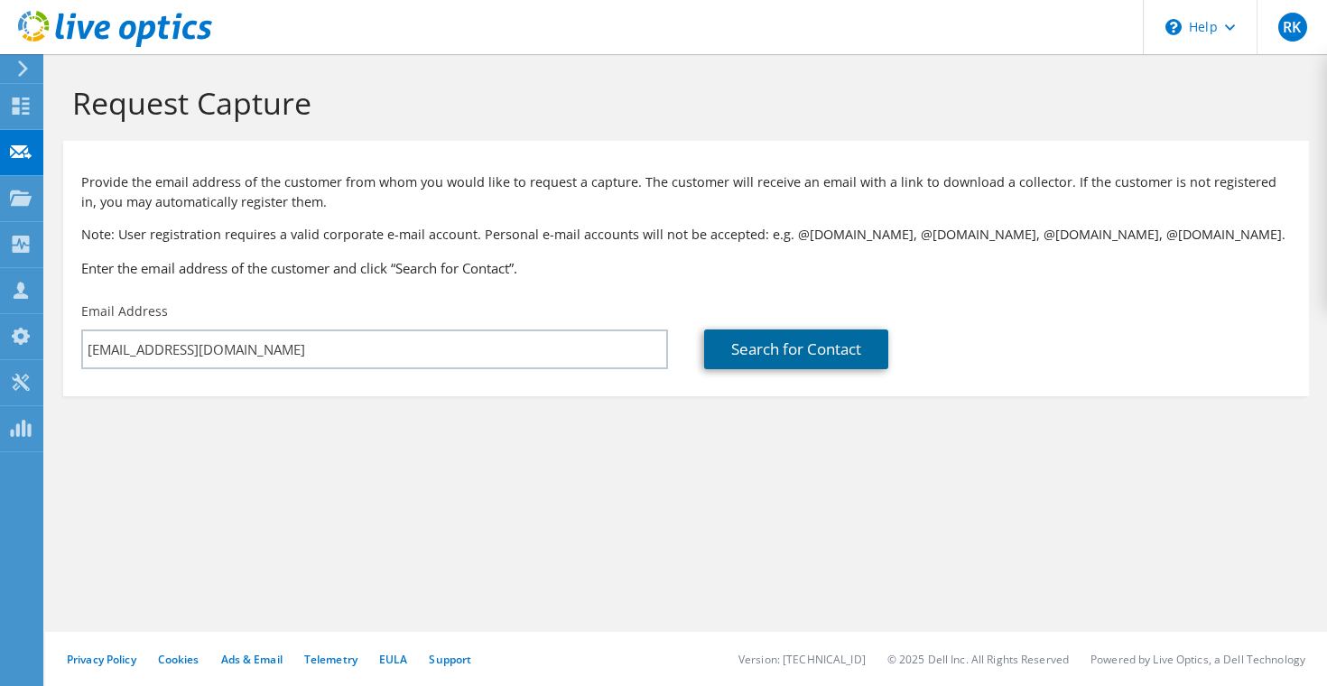
click at [781, 361] on link "Search for Contact" at bounding box center [796, 350] width 184 height 40
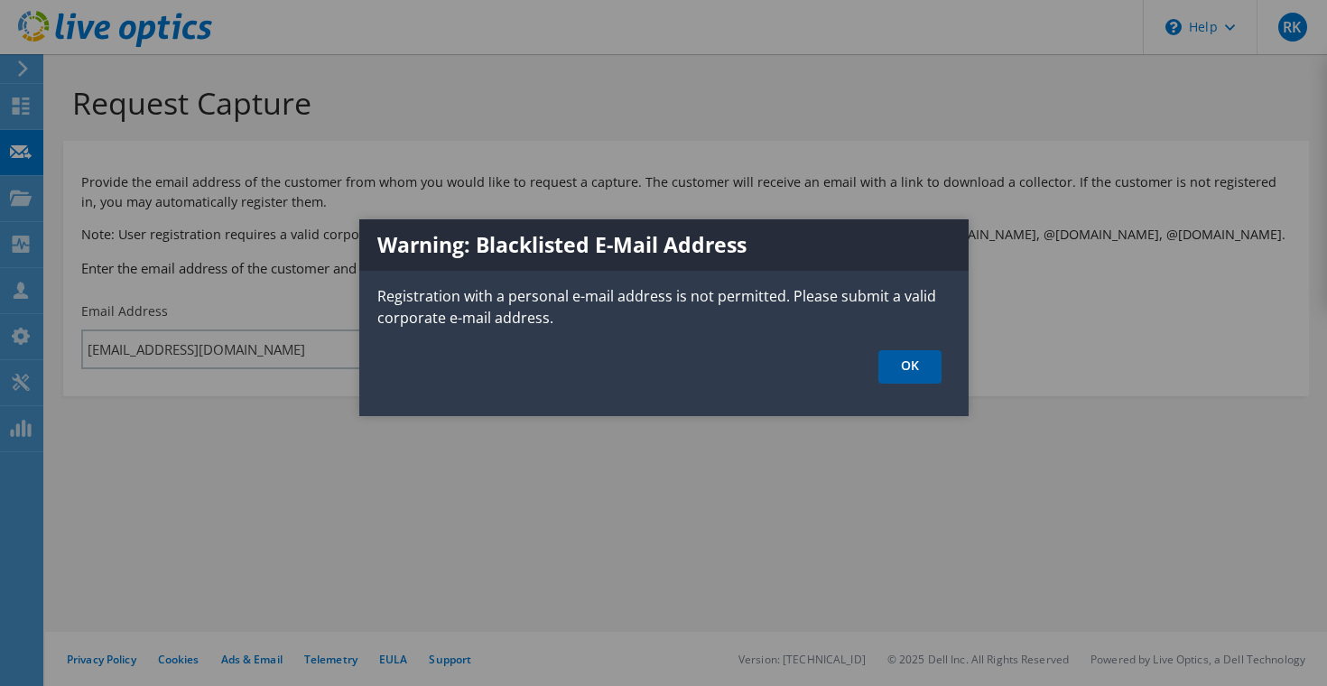
click at [905, 367] on link "OK" at bounding box center [909, 366] width 63 height 33
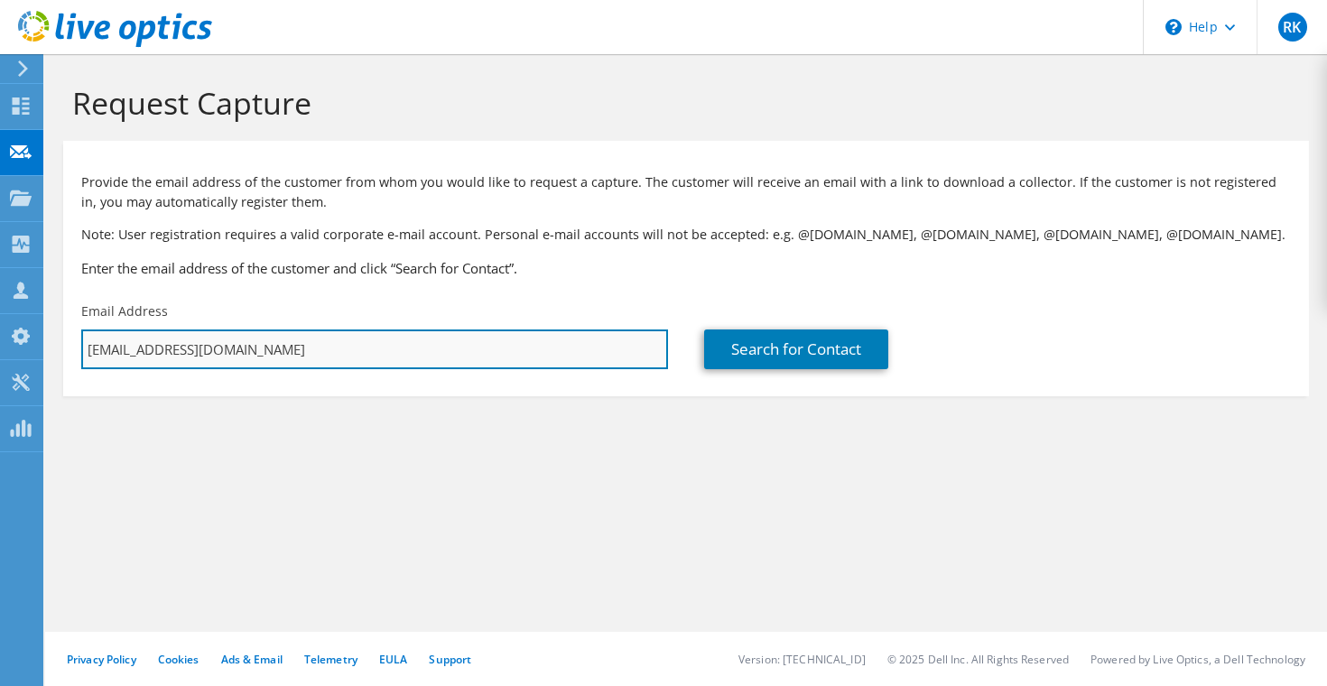
click at [278, 359] on input "kaftal@gmail.com" at bounding box center [374, 350] width 587 height 40
type input "[EMAIL_ADDRESS][DOMAIN_NAME]"
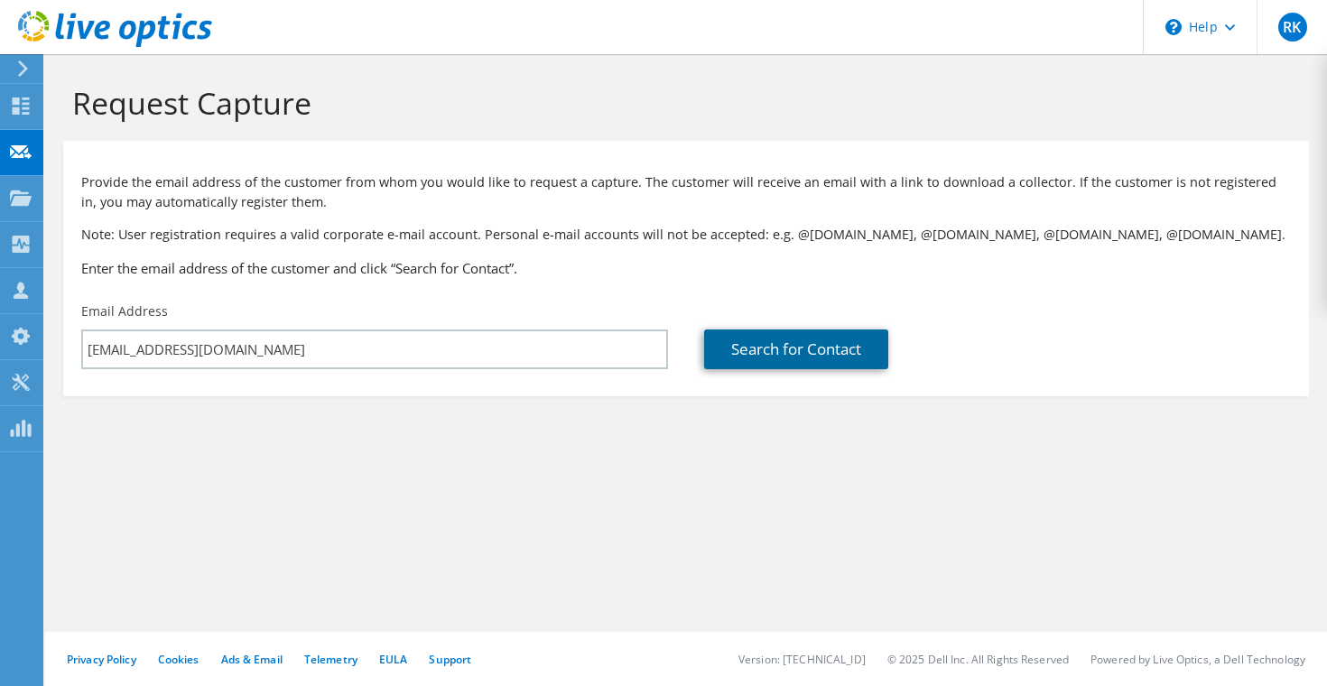
click at [811, 357] on link "Search for Contact" at bounding box center [796, 350] width 184 height 40
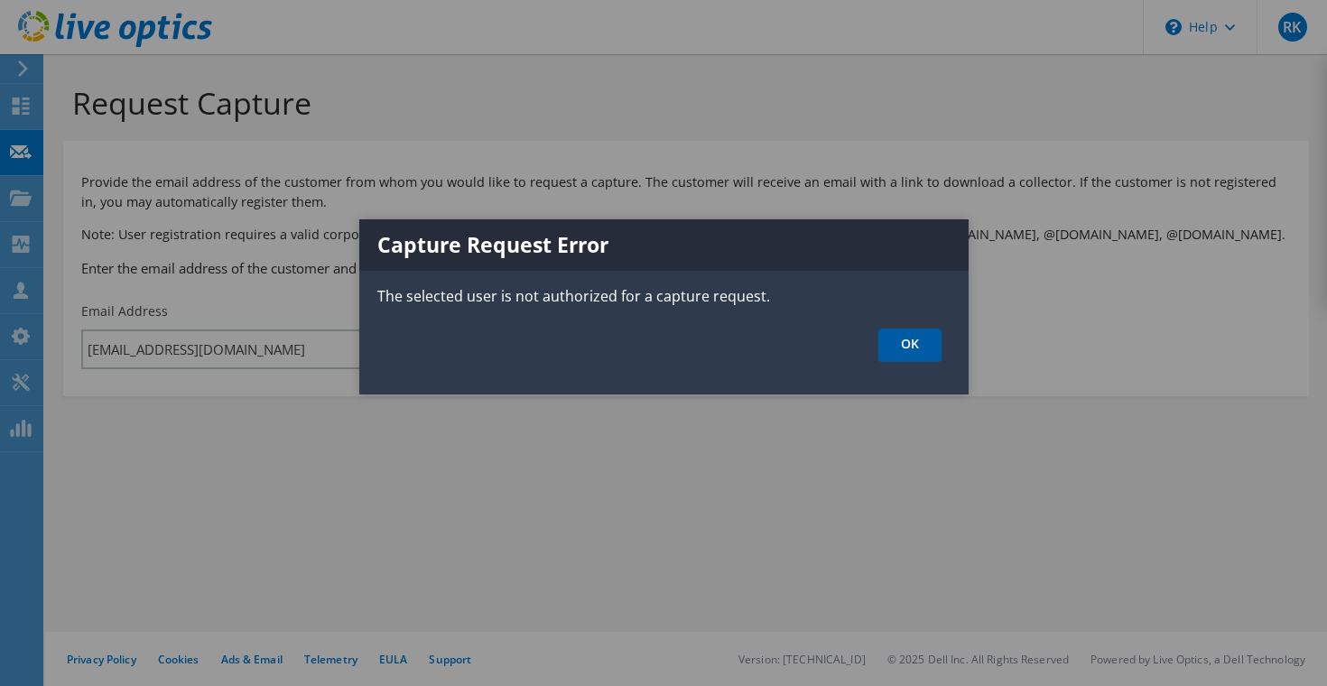
click at [906, 350] on link "OK" at bounding box center [909, 345] width 63 height 33
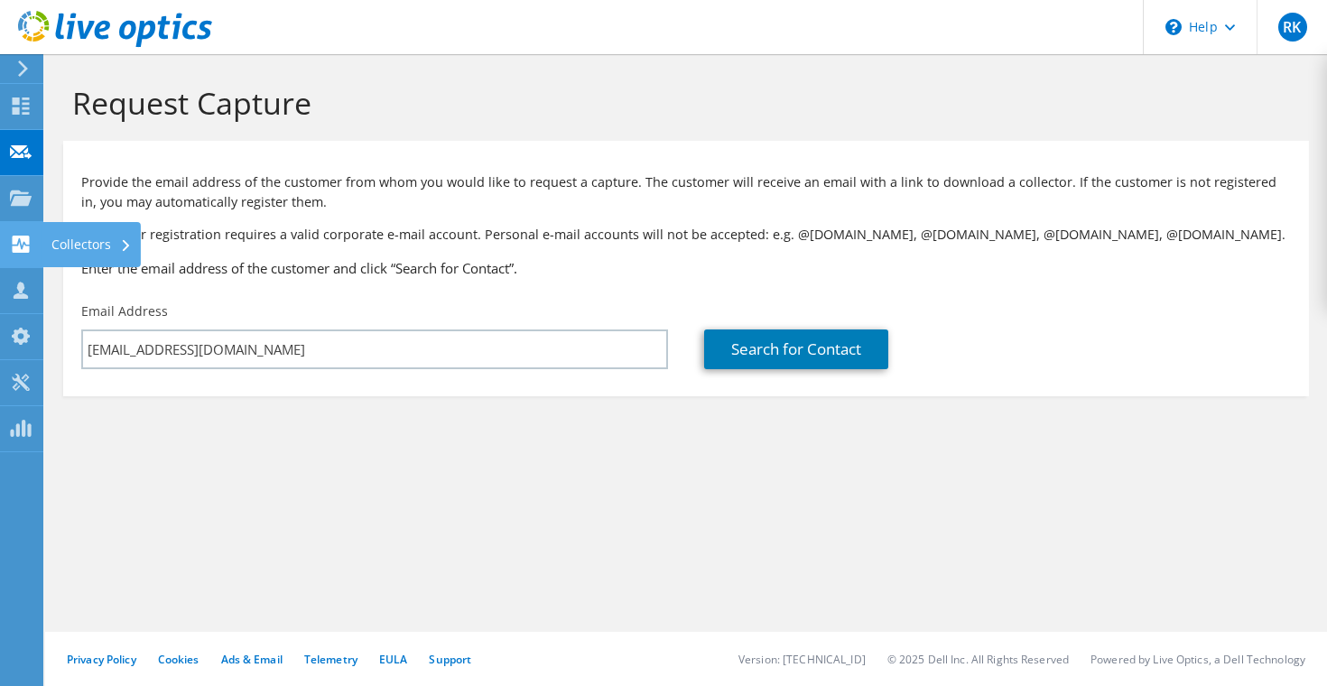
click at [26, 250] on use at bounding box center [21, 244] width 17 height 17
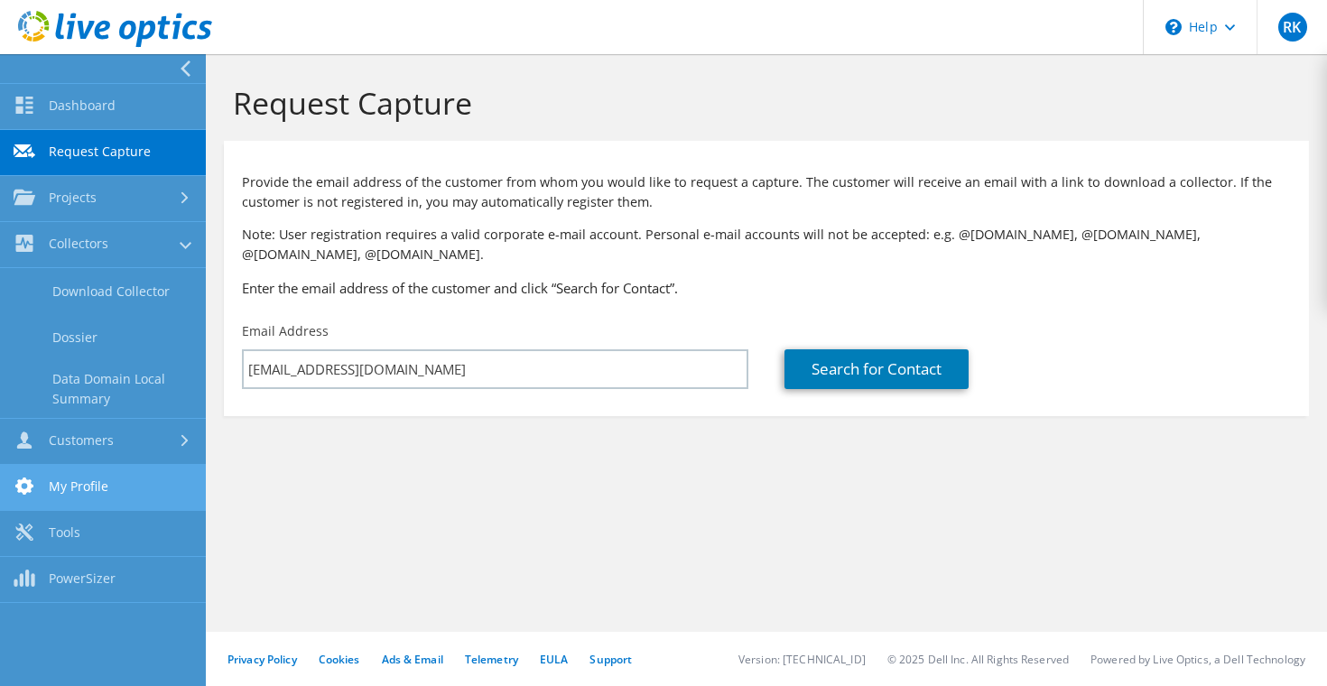
click at [107, 488] on link "My Profile" at bounding box center [103, 488] width 206 height 46
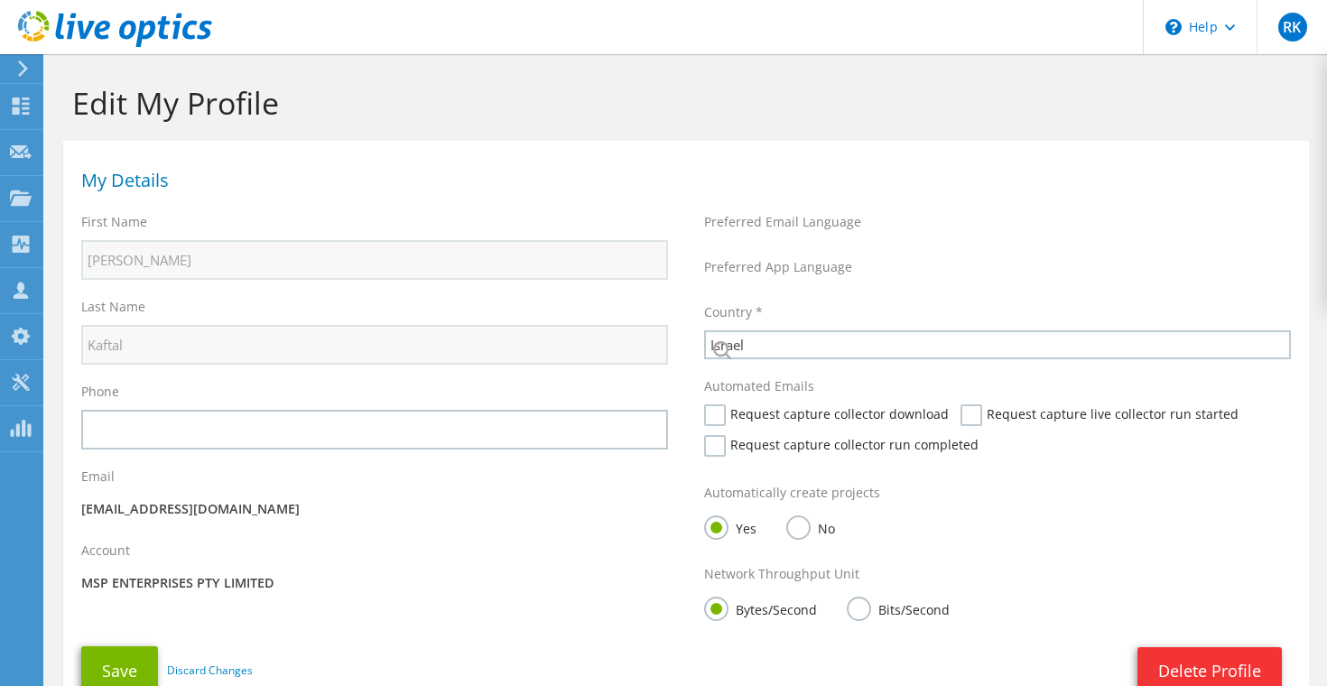
select select "99"
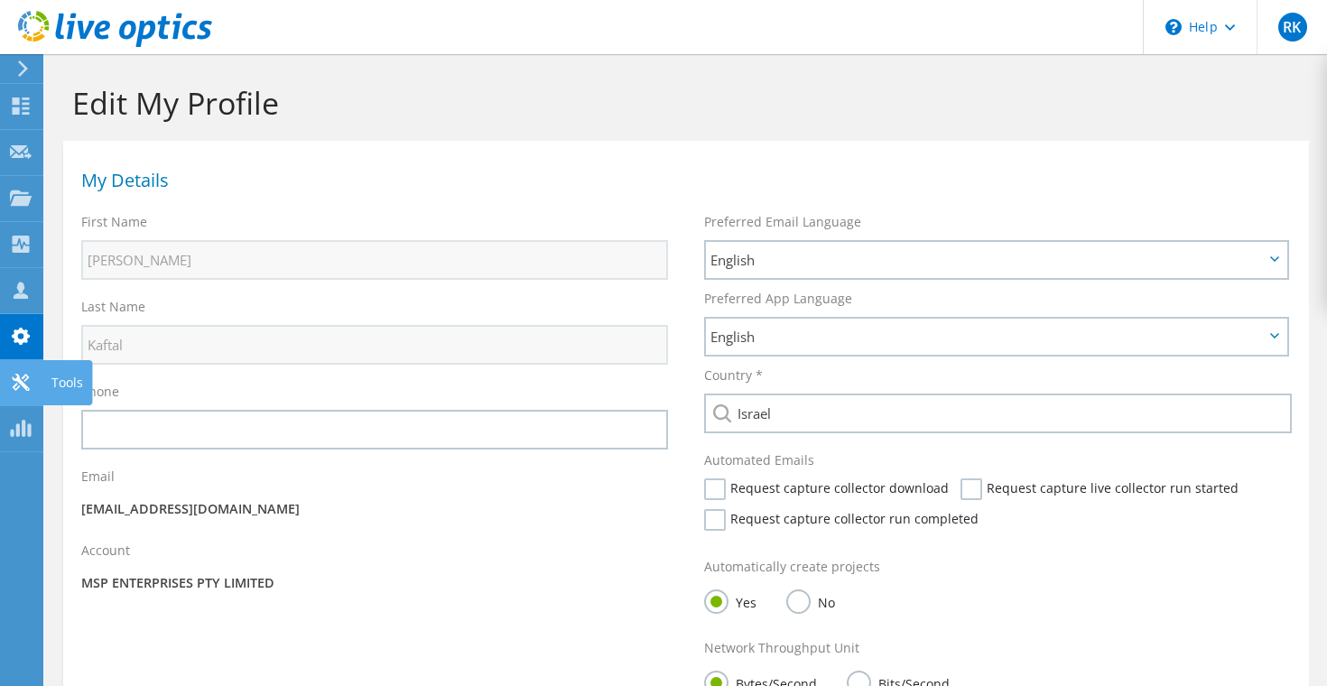
click at [22, 390] on icon at bounding box center [21, 382] width 22 height 17
